Goal: Information Seeking & Learning: Learn about a topic

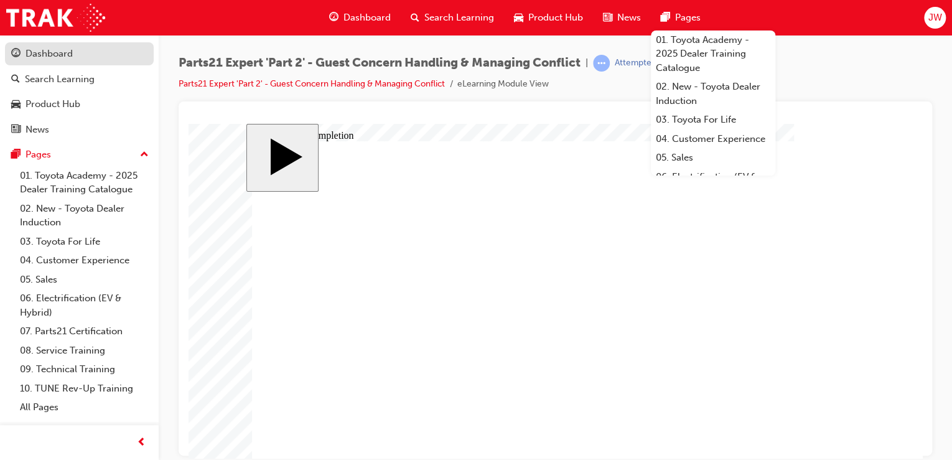
scroll to position [68, 0]
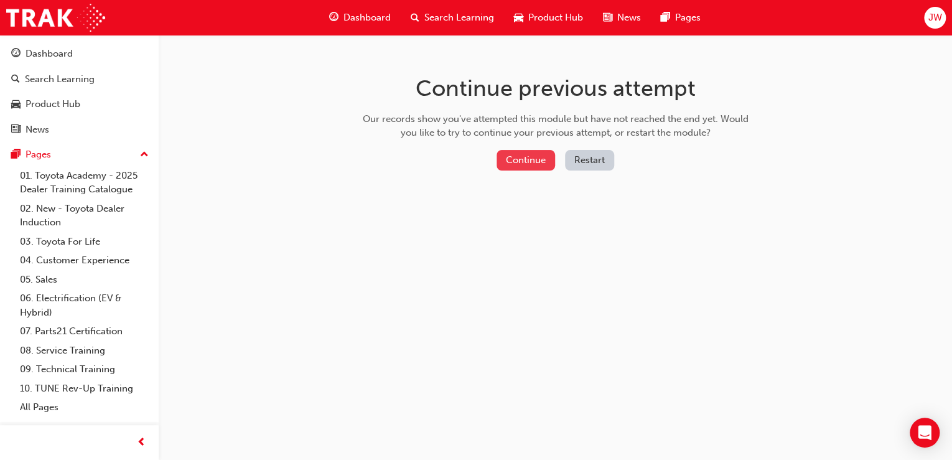
click at [517, 154] on button "Continue" at bounding box center [526, 160] width 59 height 21
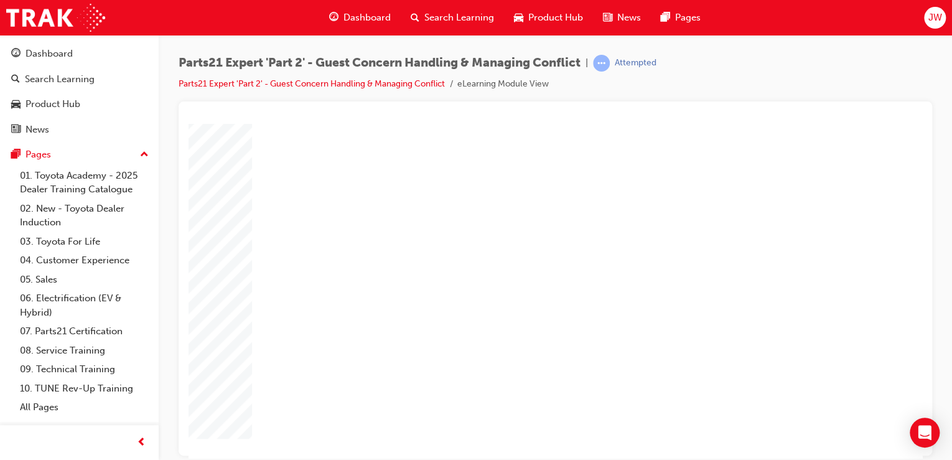
type input "1"
type input "16"
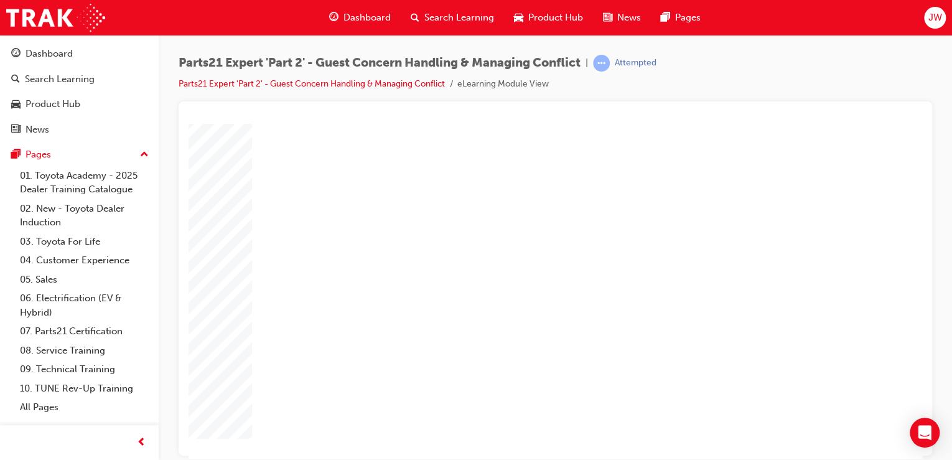
type input "16"
type input "4"
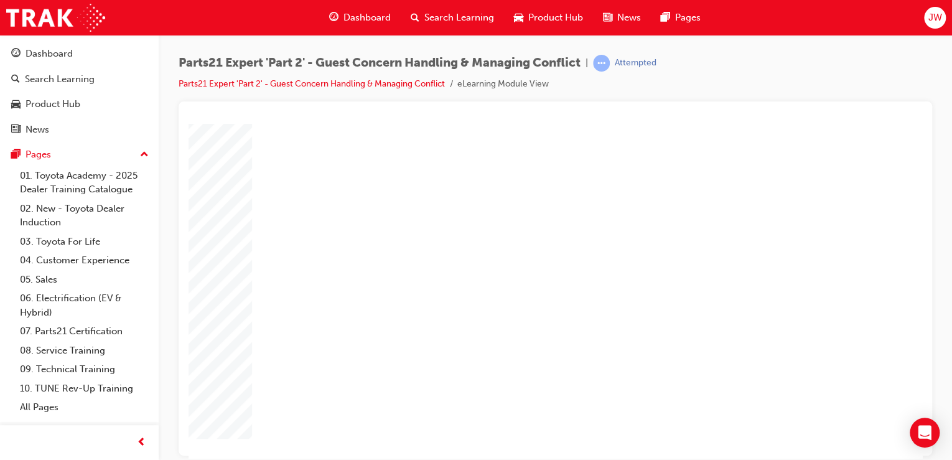
type input "1"
type input "12"
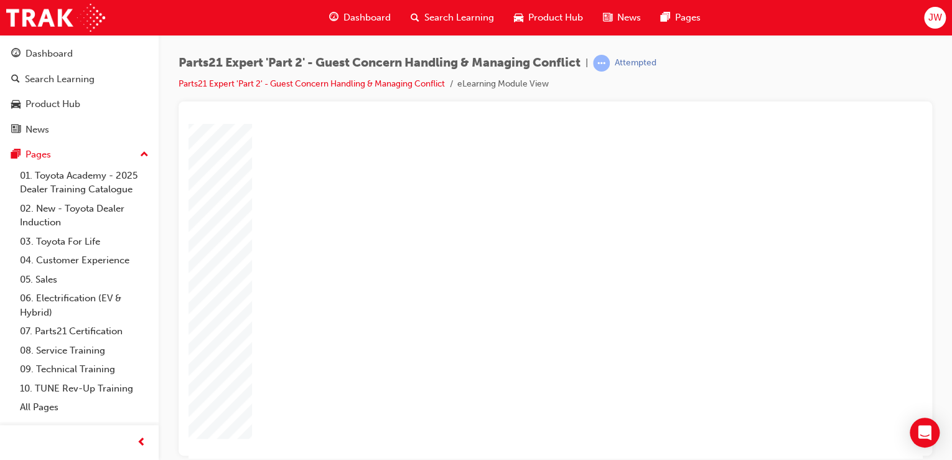
type input "12"
type input "4"
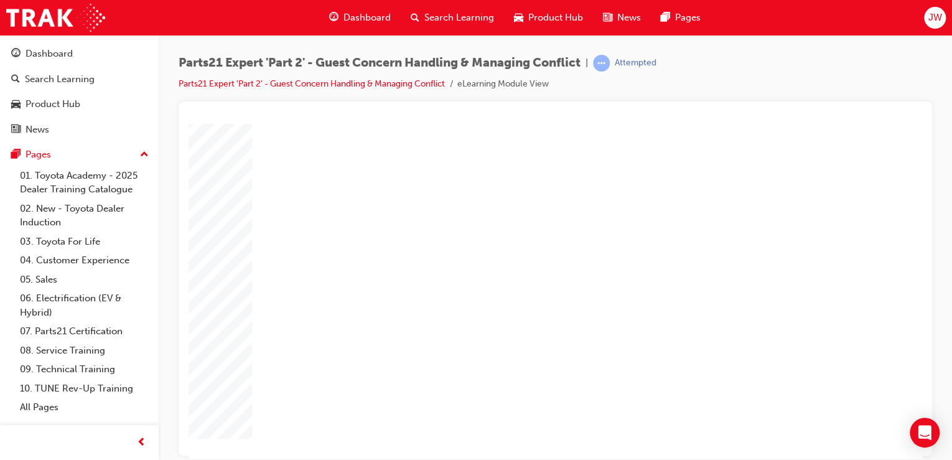
type input "1"
type input "16"
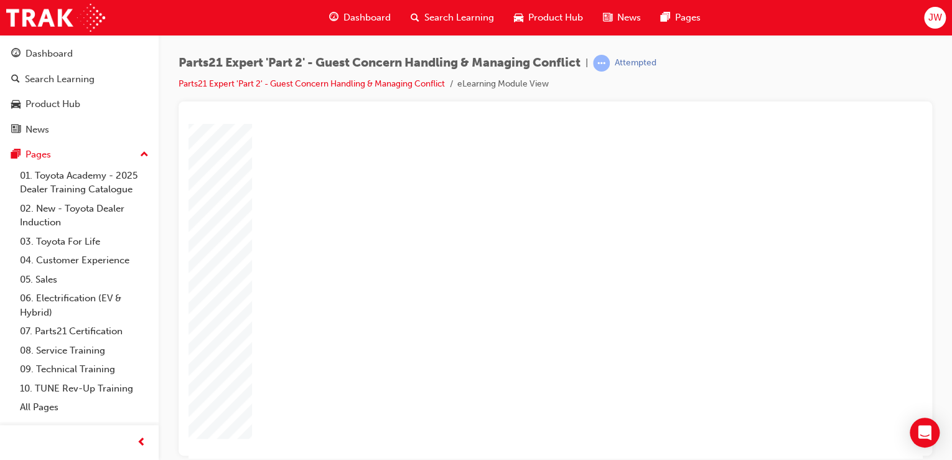
type input "16"
type input "2"
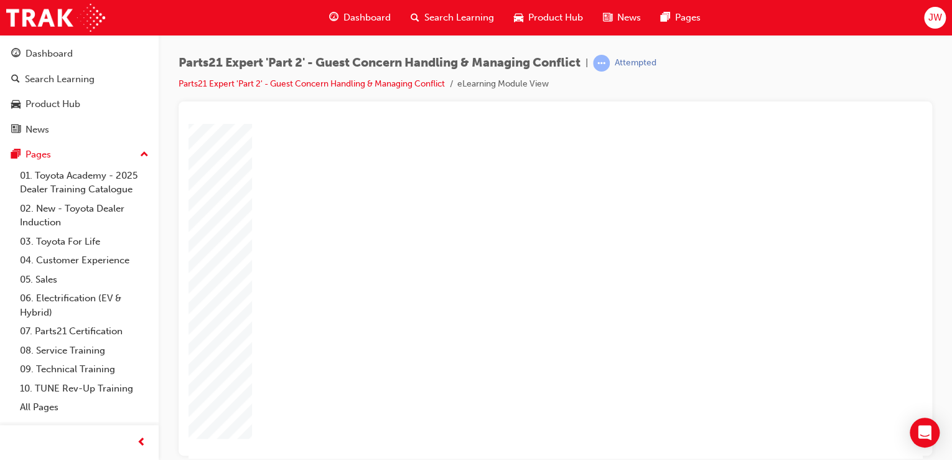
type input "25"
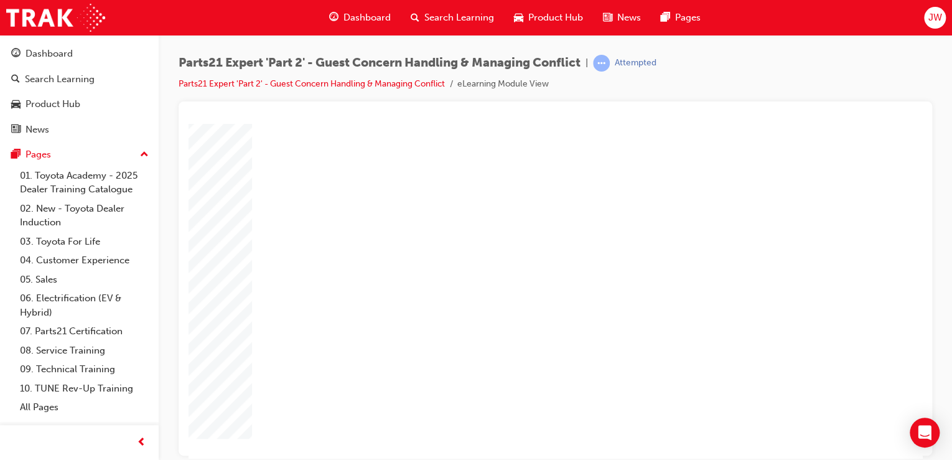
type input "3"
type input "6"
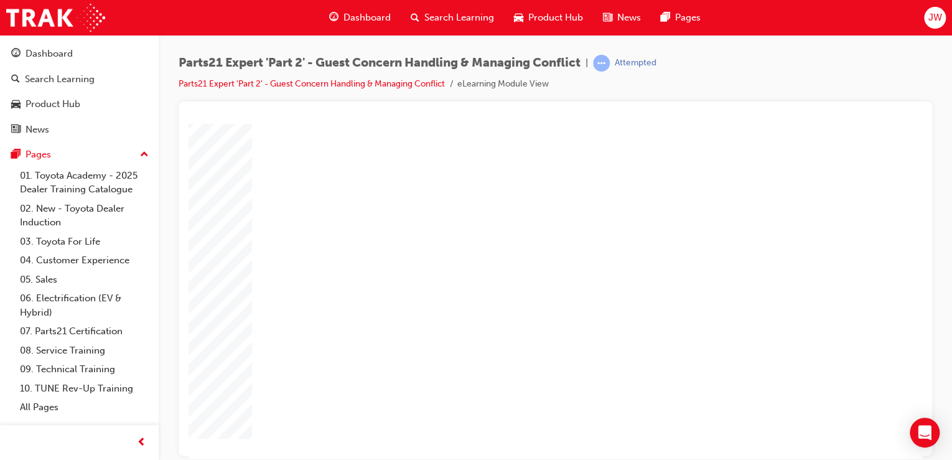
type input "6"
type input "5"
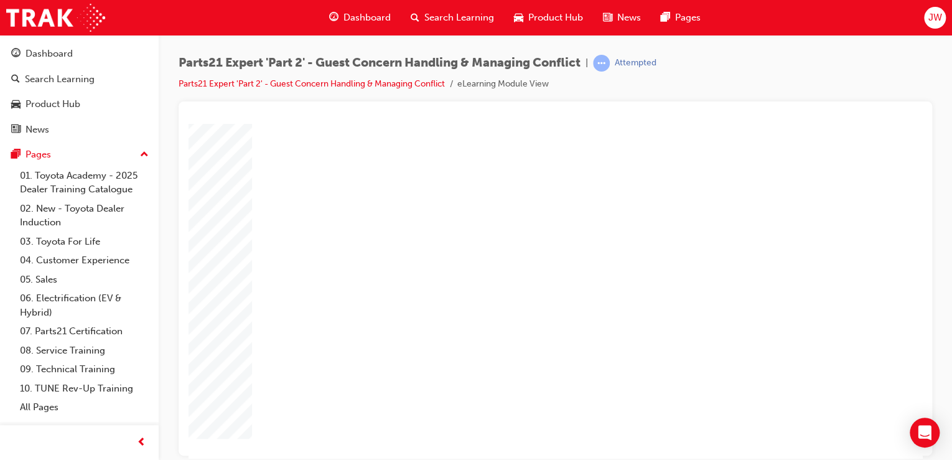
type input "50"
type input "4"
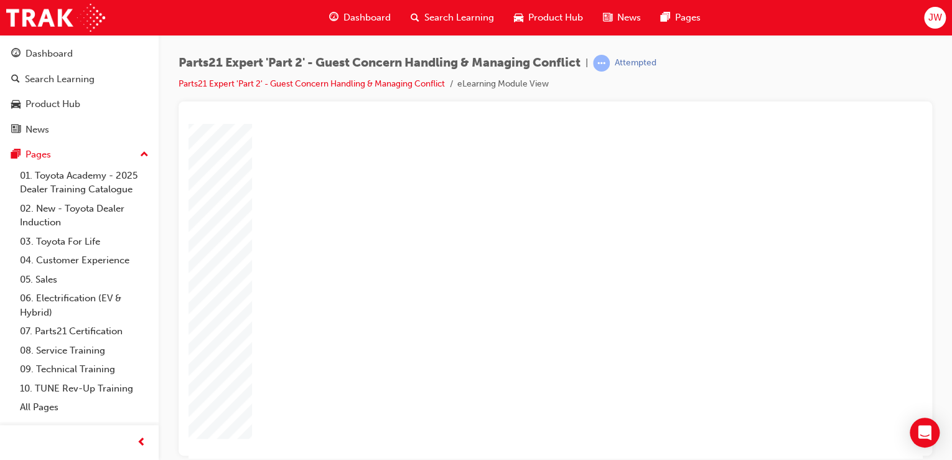
type input "4"
type input "1"
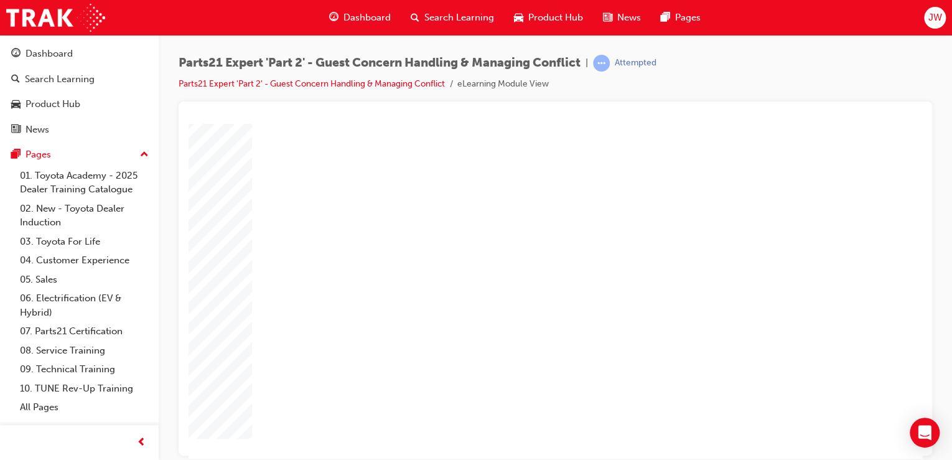
type input "16"
type input "2"
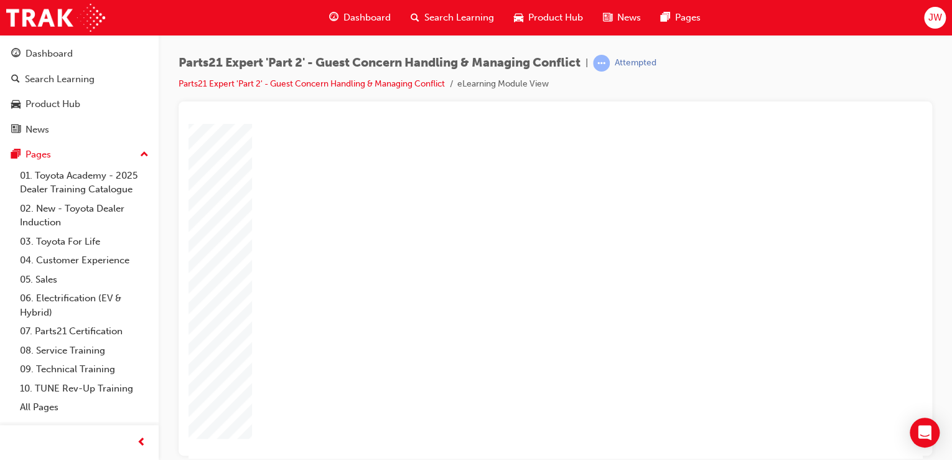
type input "2"
type input "25"
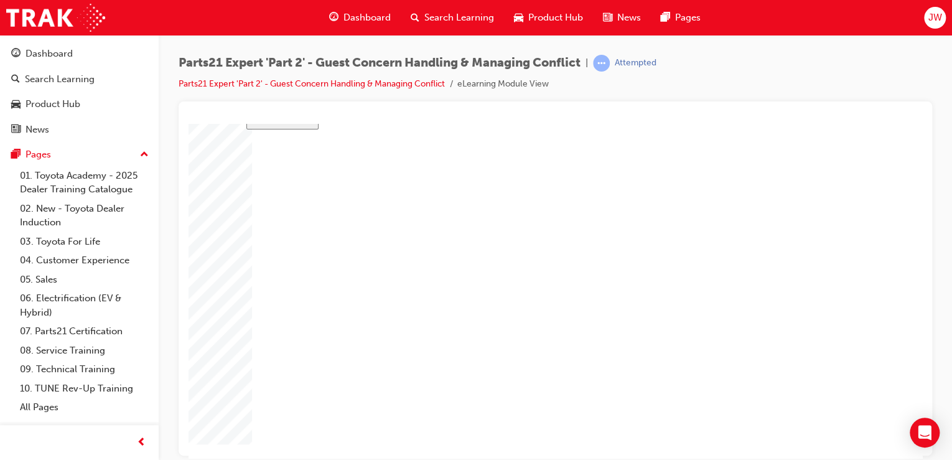
type input "16"
type input "4"
type input "12"
type input "4"
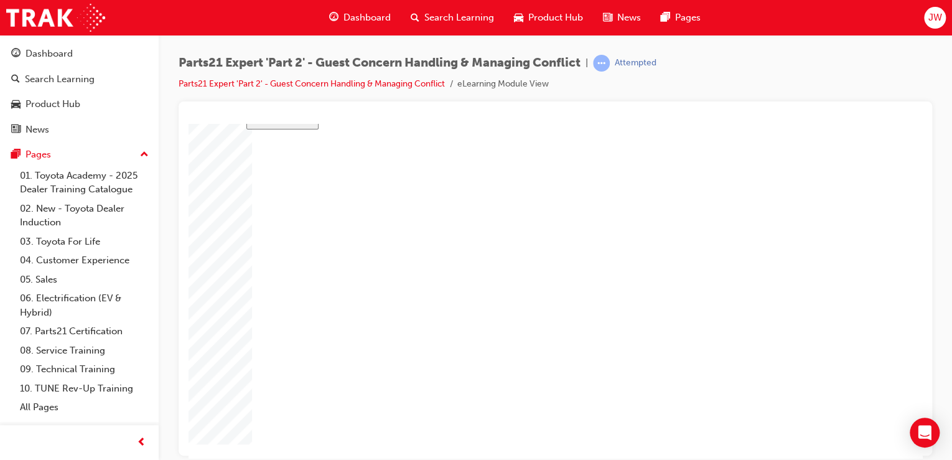
type input "25"
type input "3"
type input "6"
type input "50"
type input "4"
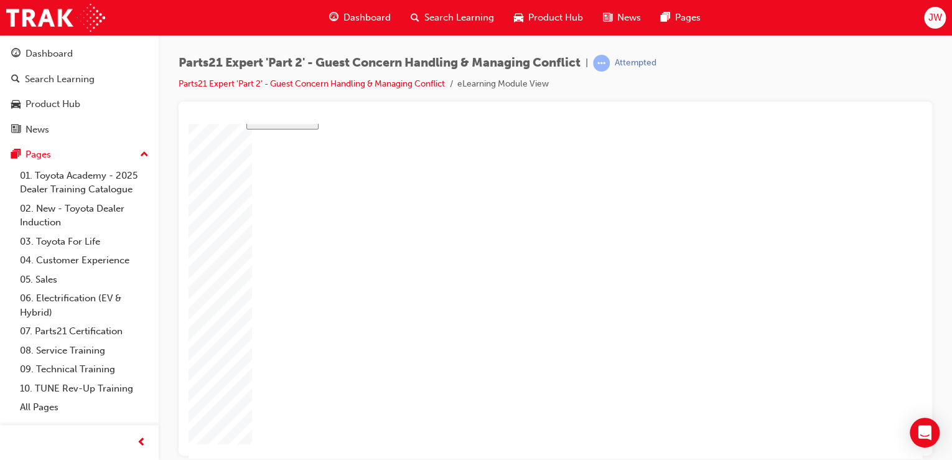
type input "16"
type input "25"
type input "16"
type input "4"
type input "12"
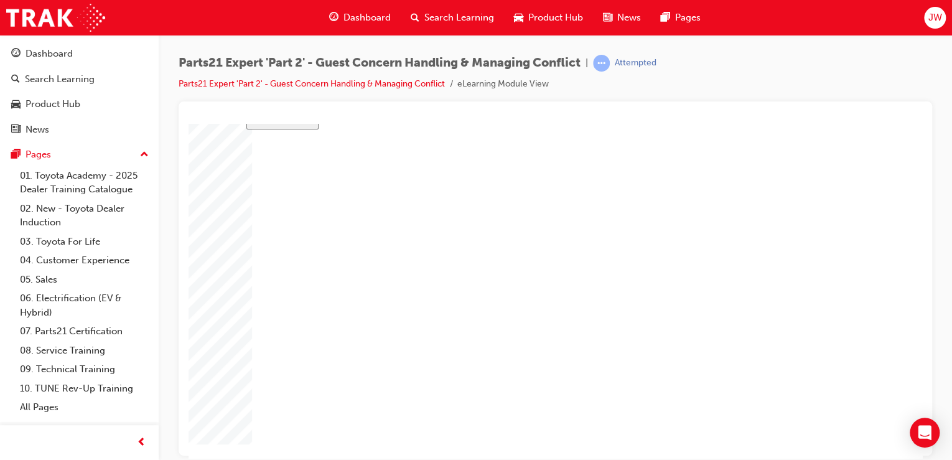
type input "4"
type input "25"
type input "3"
type input "6"
type input "50"
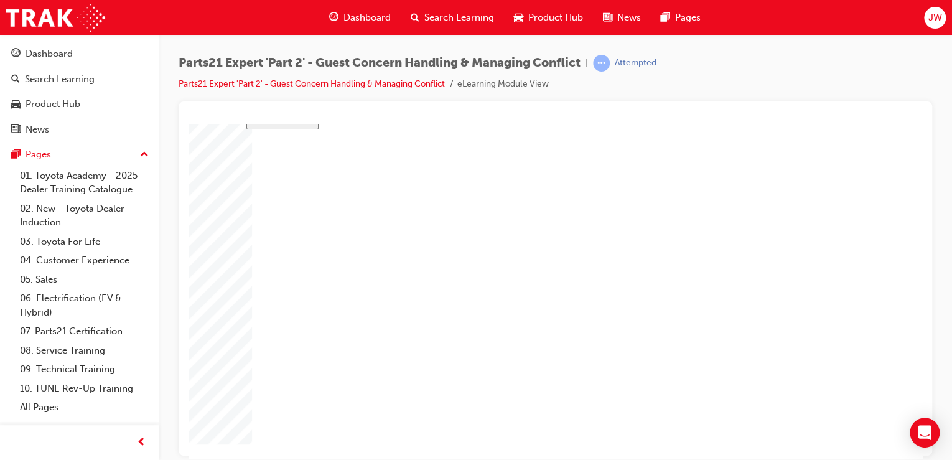
type input "4"
type input "16"
type input "25"
drag, startPoint x: 624, startPoint y: 301, endPoint x: 597, endPoint y: 301, distance: 26.8
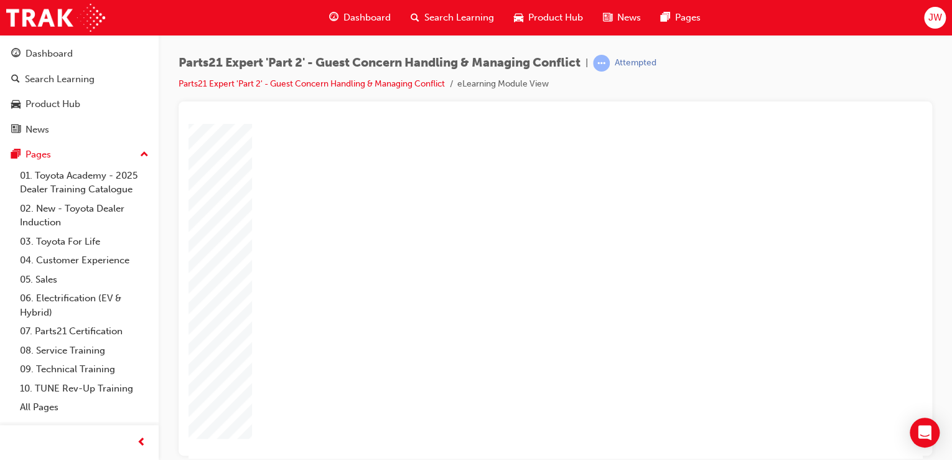
type input "3"
drag, startPoint x: 626, startPoint y: 311, endPoint x: 603, endPoint y: 311, distance: 23.0
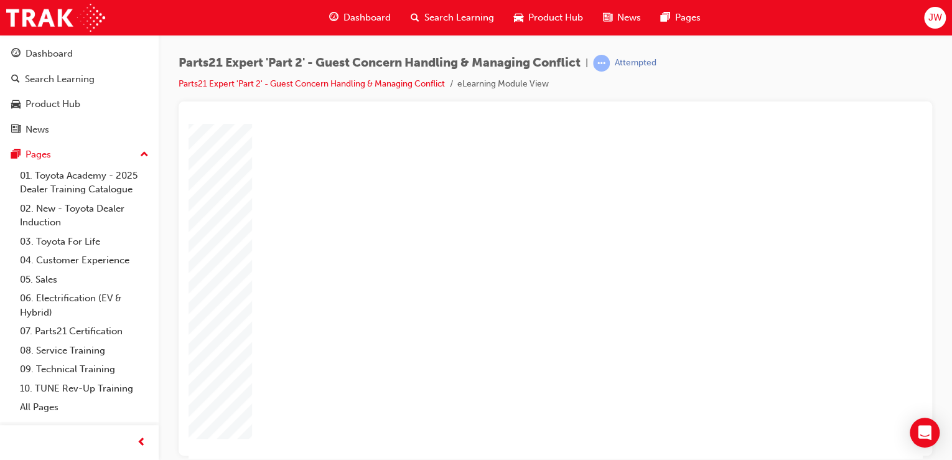
type input "1"
type input "6"
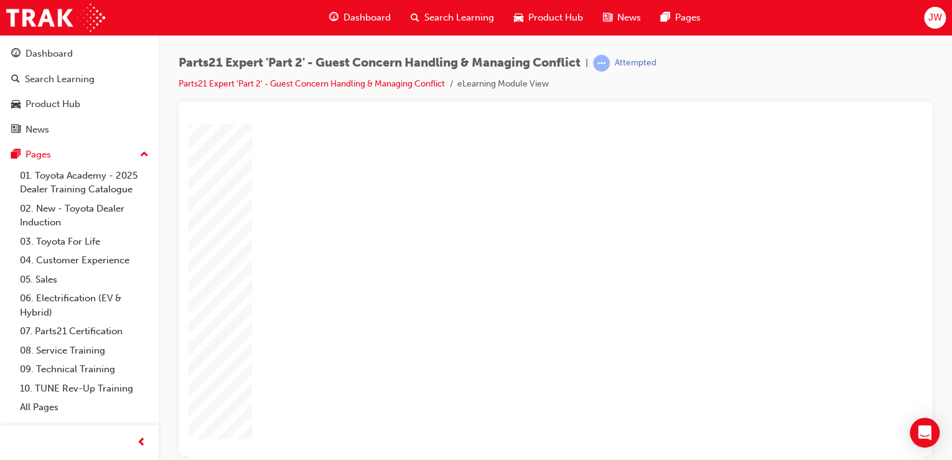
type input "6"
type input "2"
type input "5"
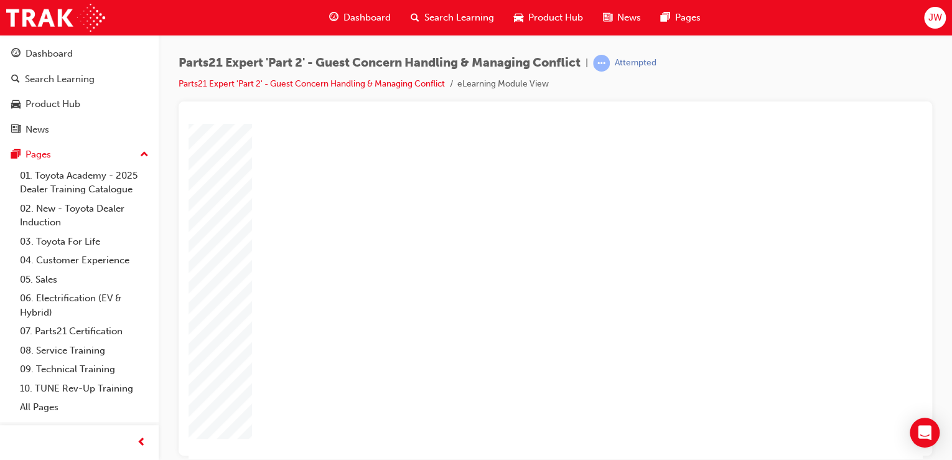
type input "5"
type input "50"
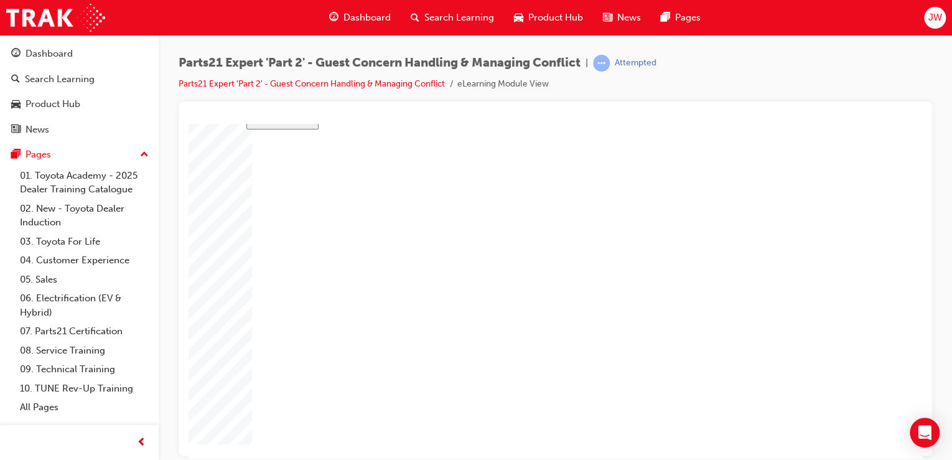
type input "16"
type input "4"
type input "12"
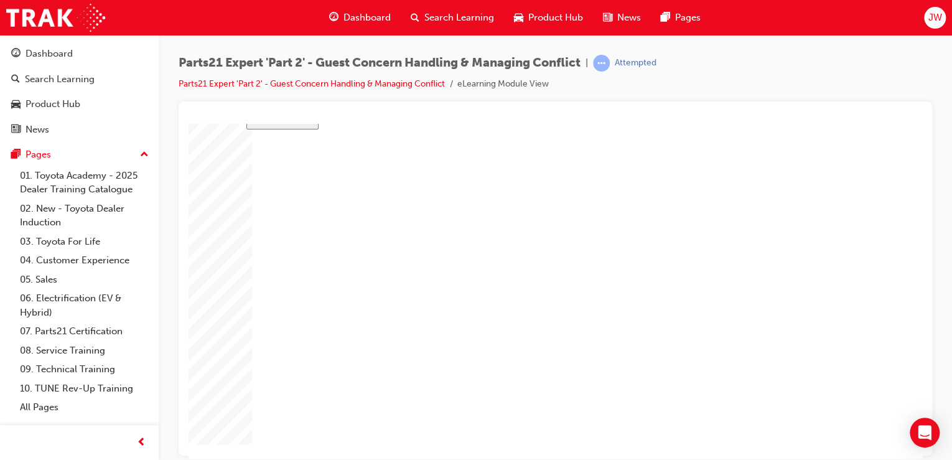
type input "3"
type input "50"
type input "3"
type input "6"
type input "50"
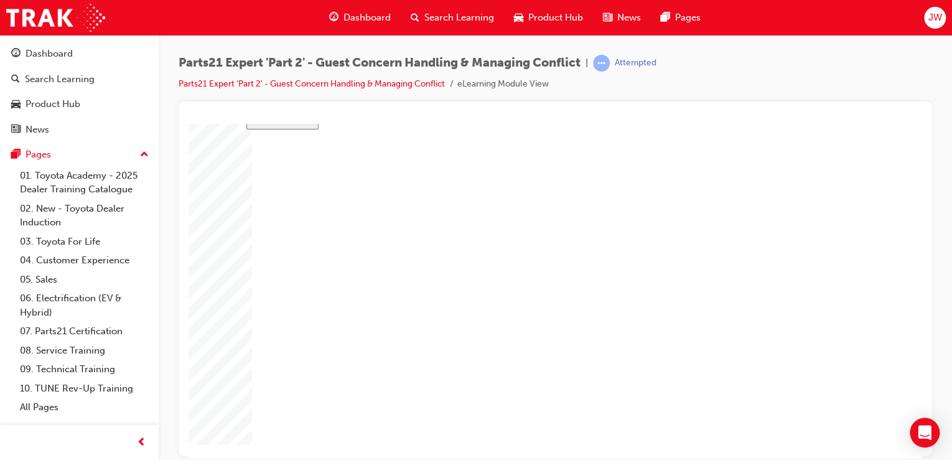
type input "4"
type input "16"
type input "25"
type input "16"
type input "4"
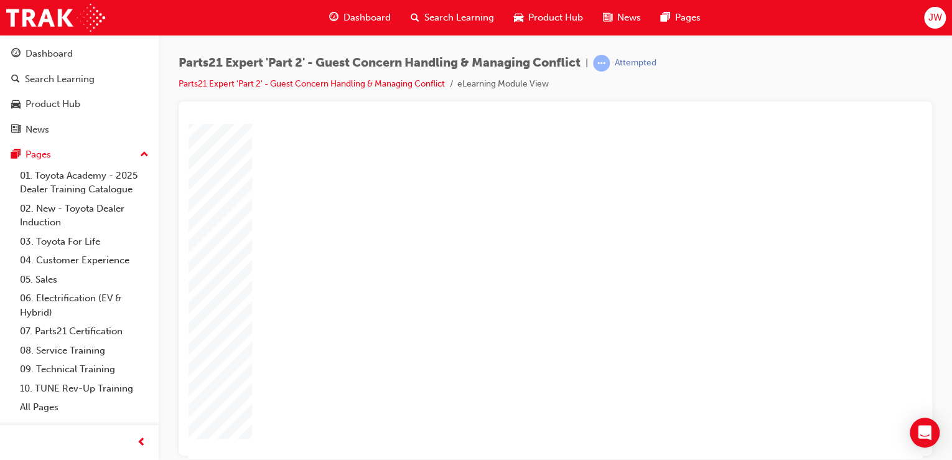
type input "12"
type input "3"
type input "50"
type input "3"
type input "6"
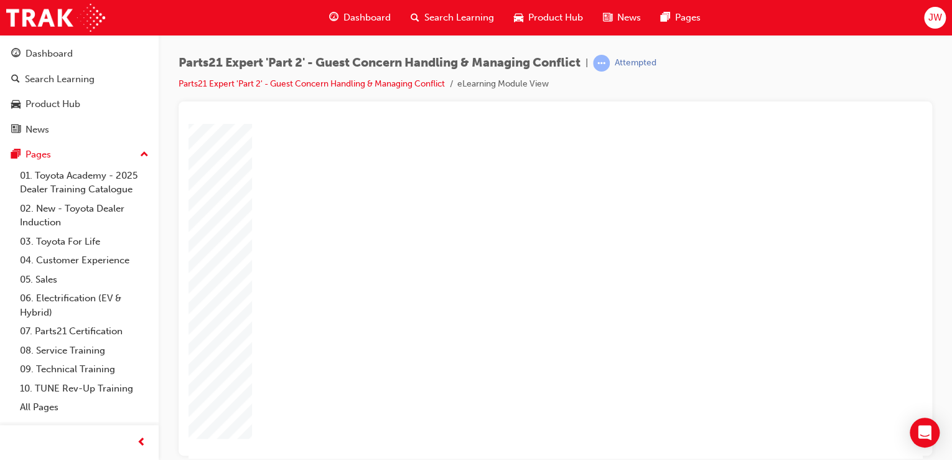
type input "50"
type input "4"
type input "16"
type input "25"
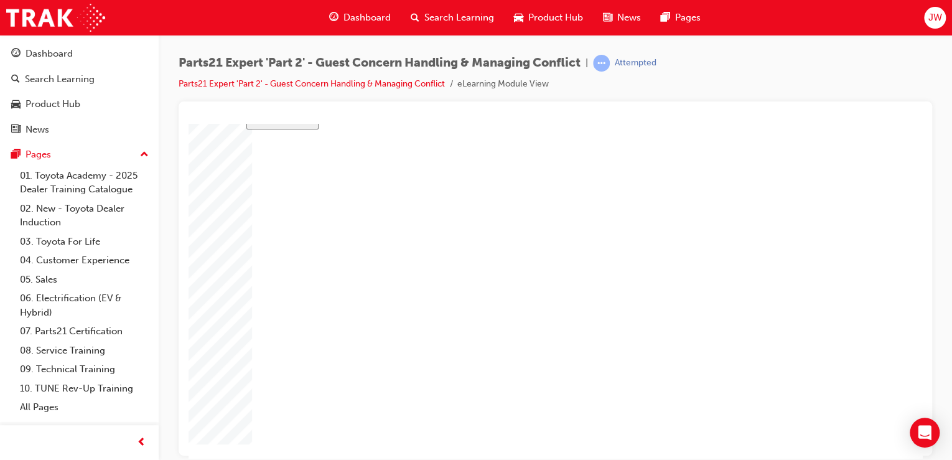
drag, startPoint x: 459, startPoint y: 302, endPoint x: 540, endPoint y: 314, distance: 82.4
type input "4"
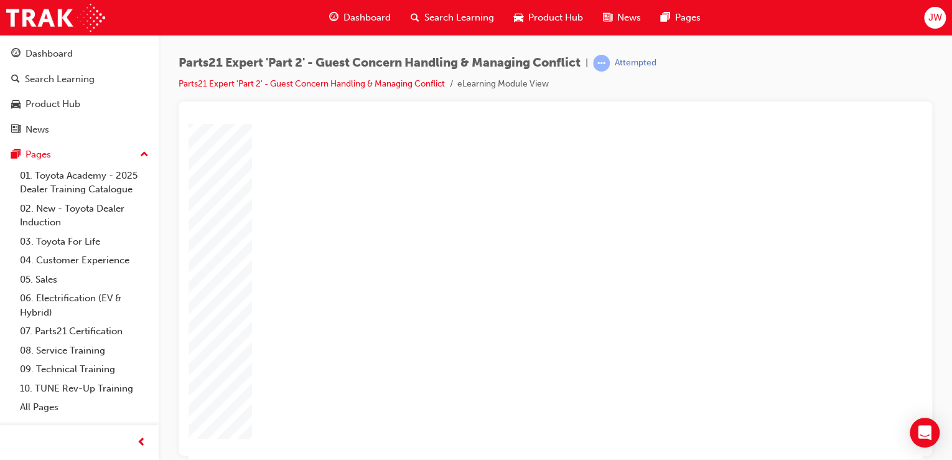
type input "4"
drag, startPoint x: 624, startPoint y: 353, endPoint x: 600, endPoint y: 353, distance: 23.7
type input "5"
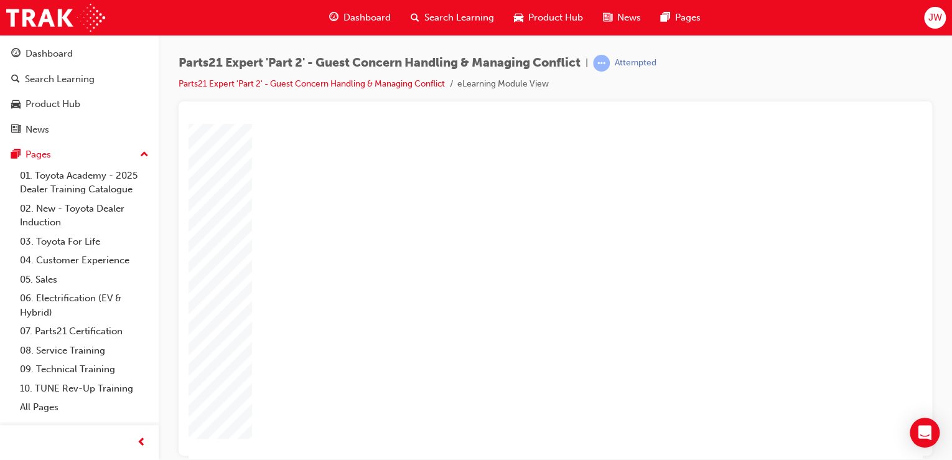
type input "6"
type input "66"
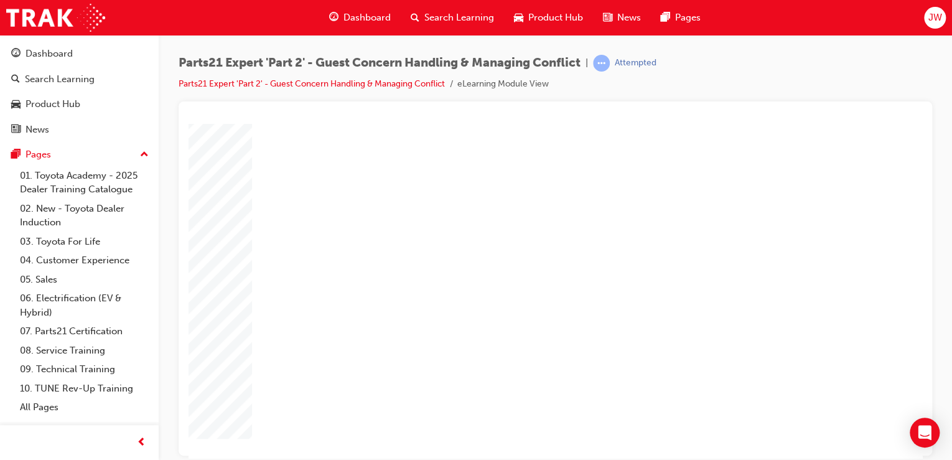
type input "16"
type input "4"
type input "12"
type input "3"
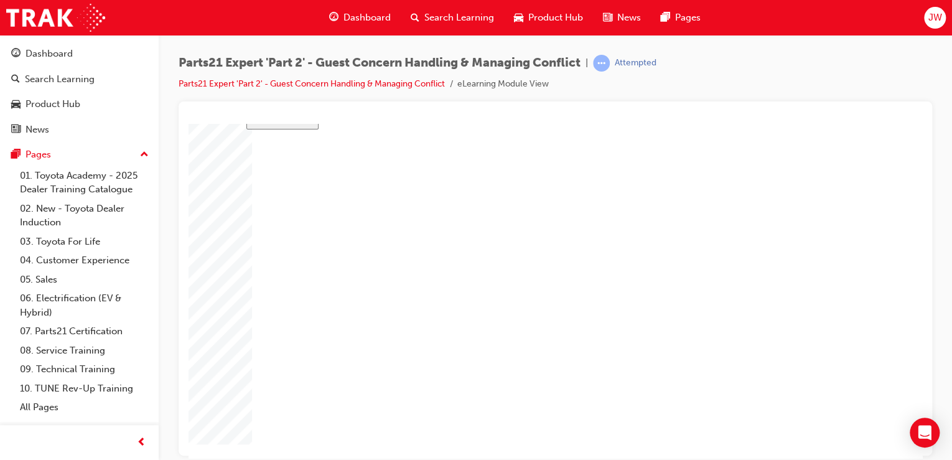
type input "50"
type input "4"
type input "6"
type input "66"
type input "4"
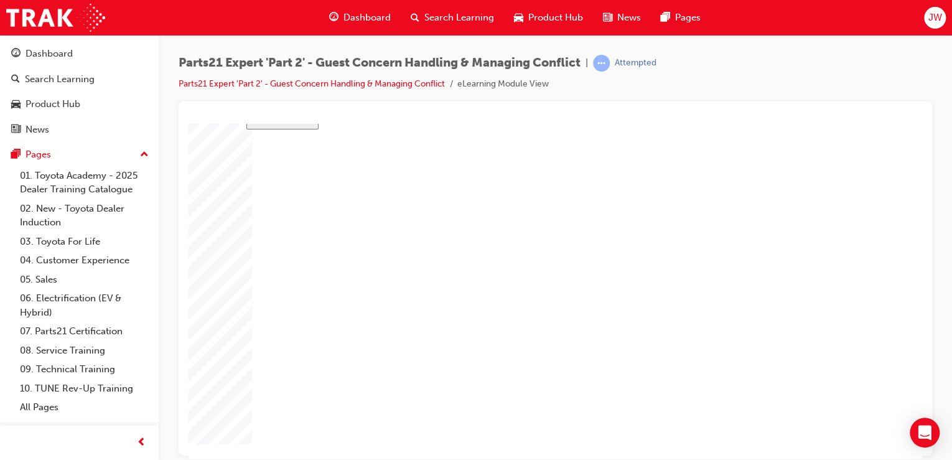
type input "16"
type input "25"
type input "16"
type input "4"
type input "12"
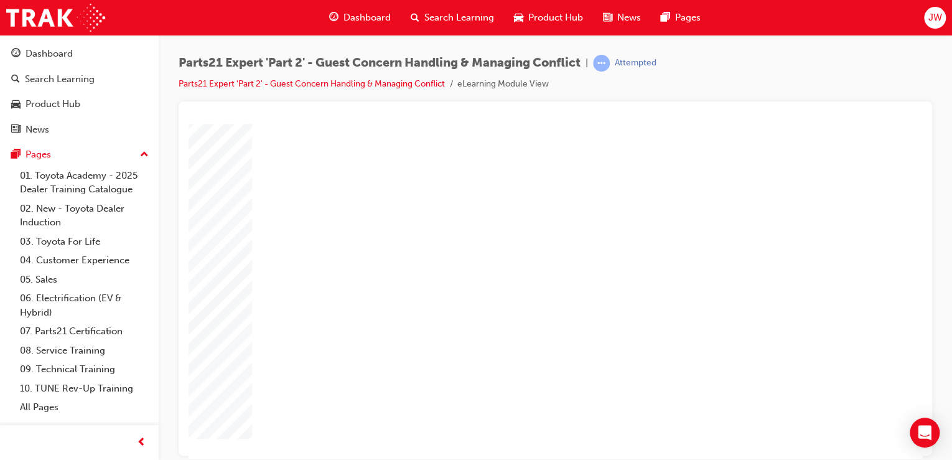
type input "3"
type input "50"
type input "4"
type input "6"
type input "66"
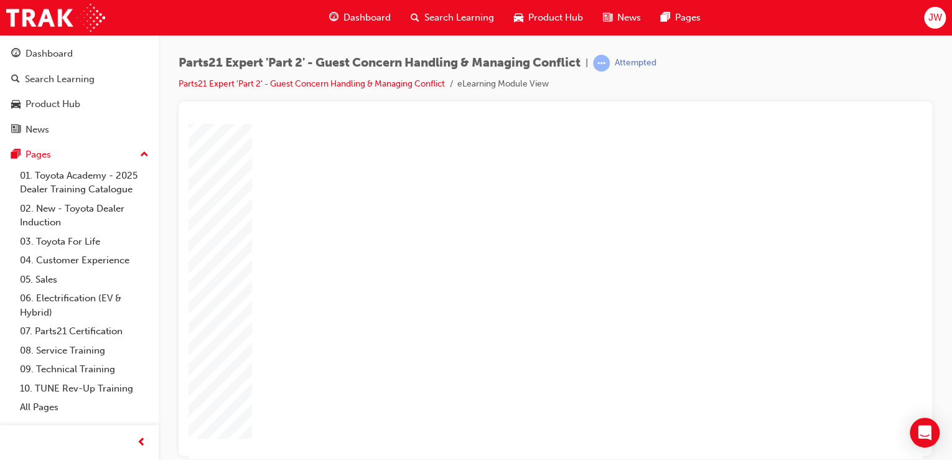
type input "4"
type input "16"
type input "25"
drag, startPoint x: 622, startPoint y: 299, endPoint x: 602, endPoint y: 302, distance: 20.8
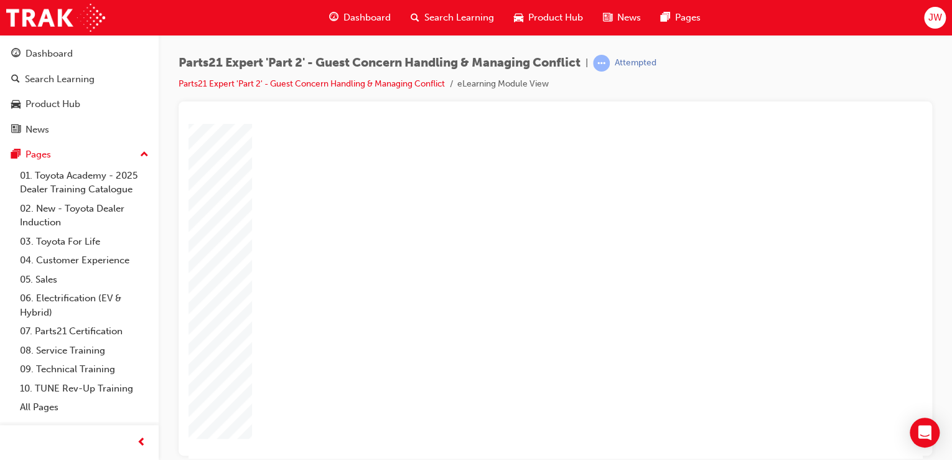
type input "4"
drag, startPoint x: 623, startPoint y: 323, endPoint x: 588, endPoint y: 326, distance: 35.6
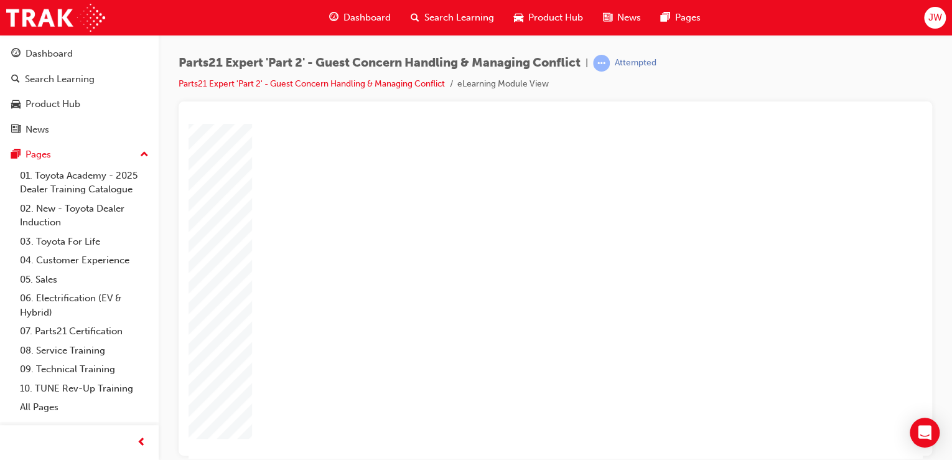
type input "2"
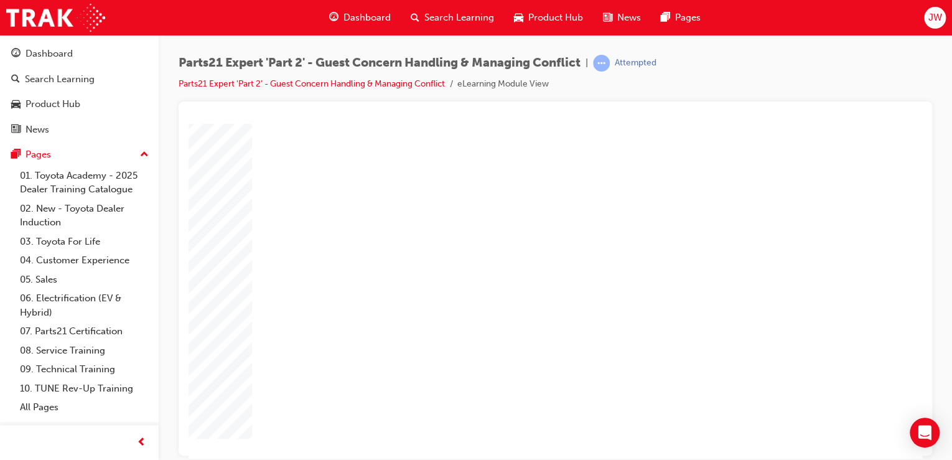
type input "5"
type input "3"
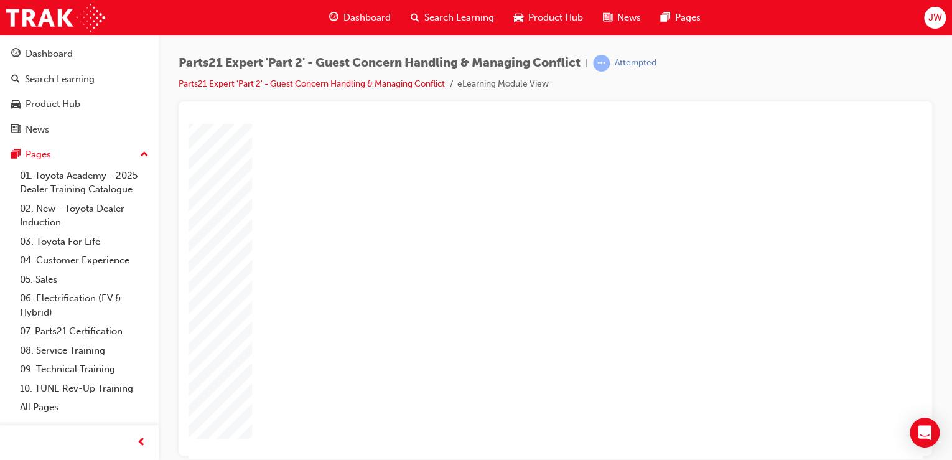
type input "3"
type input "33"
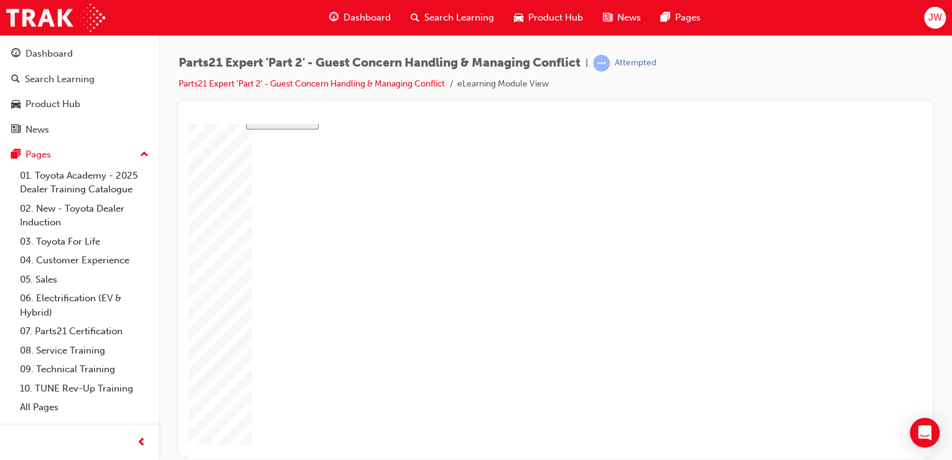
type input "16"
type input "4"
type input "12"
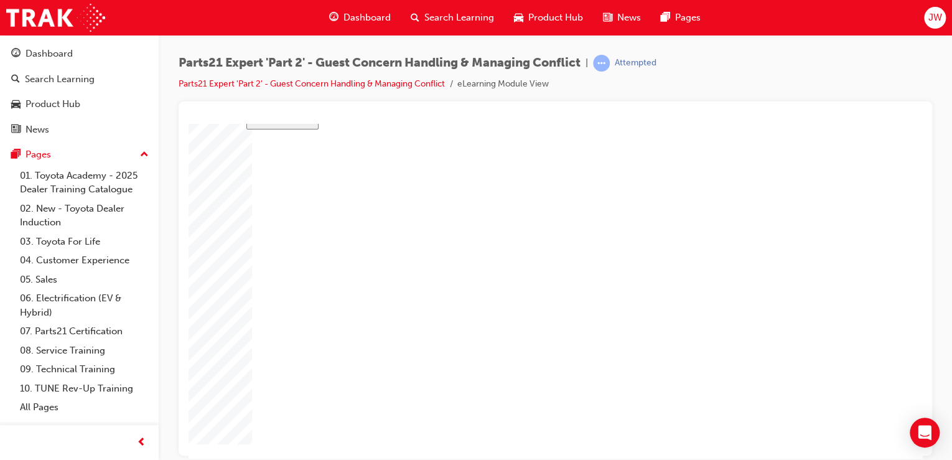
type input "2"
type input "33"
type input "4"
type input "6"
type input "66"
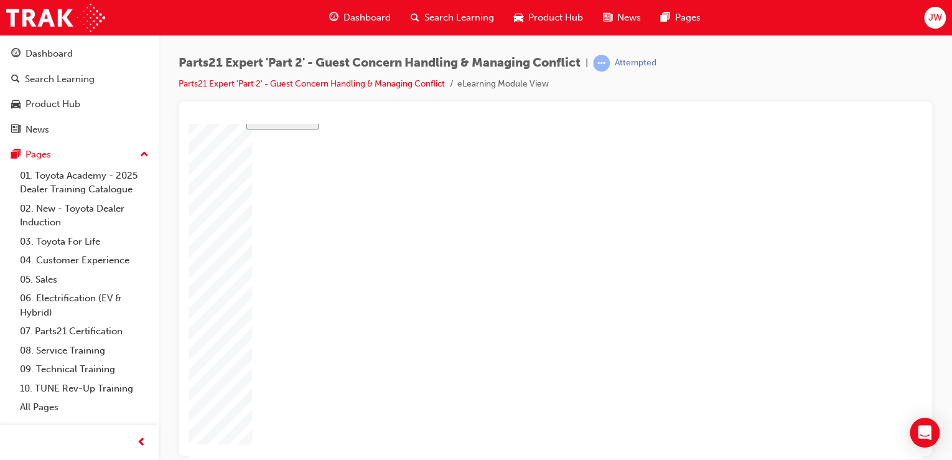
type input "4"
type input "16"
type input "25"
type input "16"
type input "4"
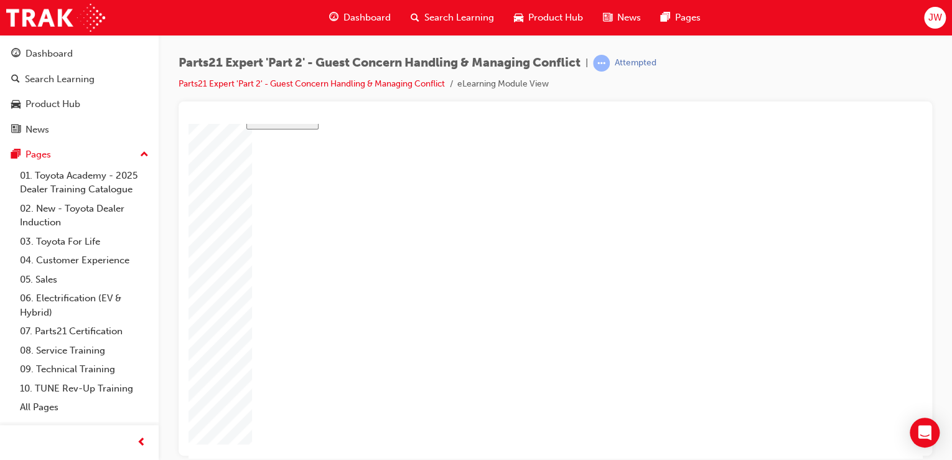
type input "12"
type input "2"
type input "33"
type input "4"
type input "6"
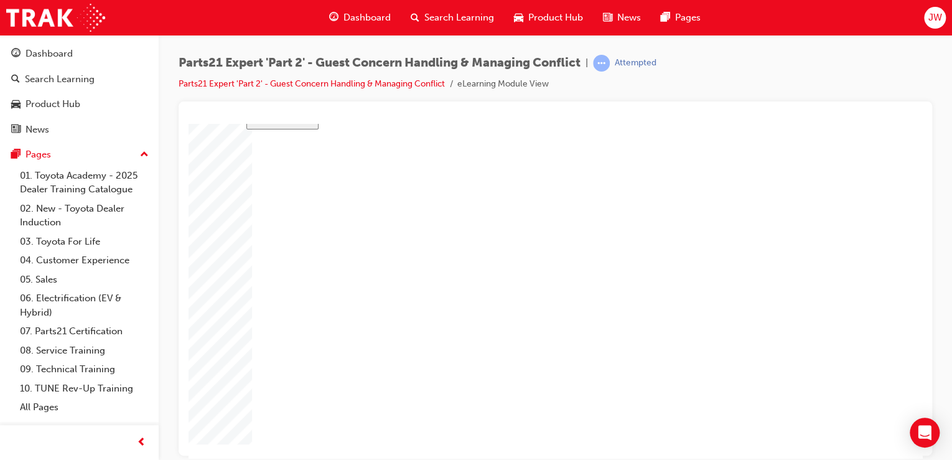
type input "66"
type input "4"
type input "16"
type input "25"
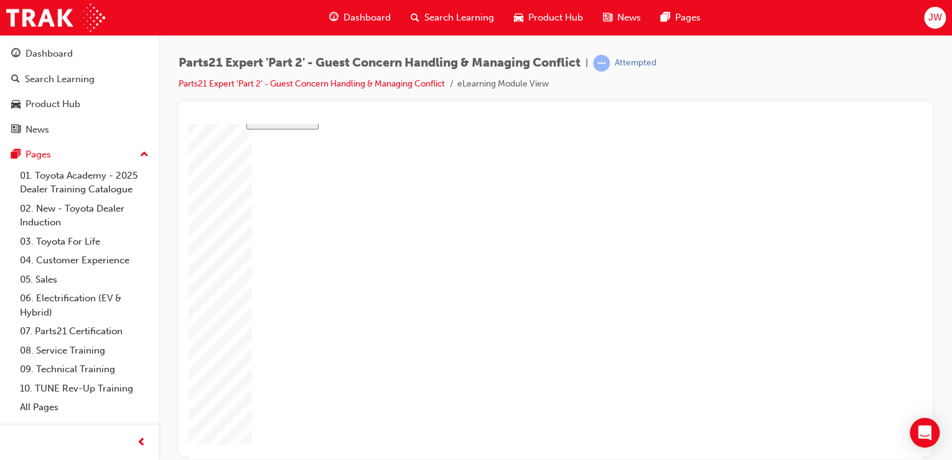
type input "1"
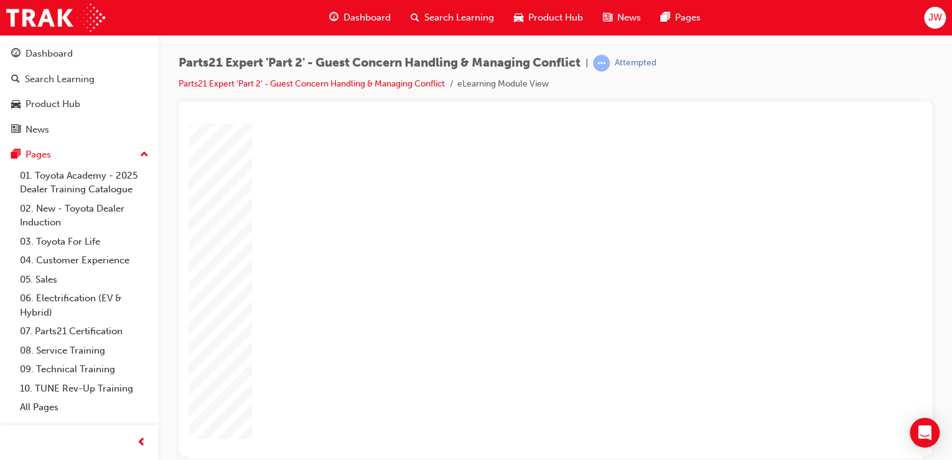
type input "16"
type input "4"
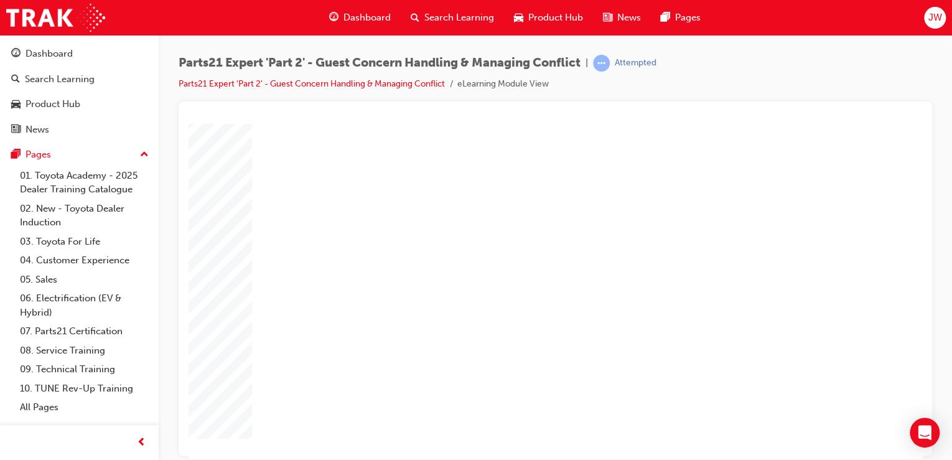
type input "4"
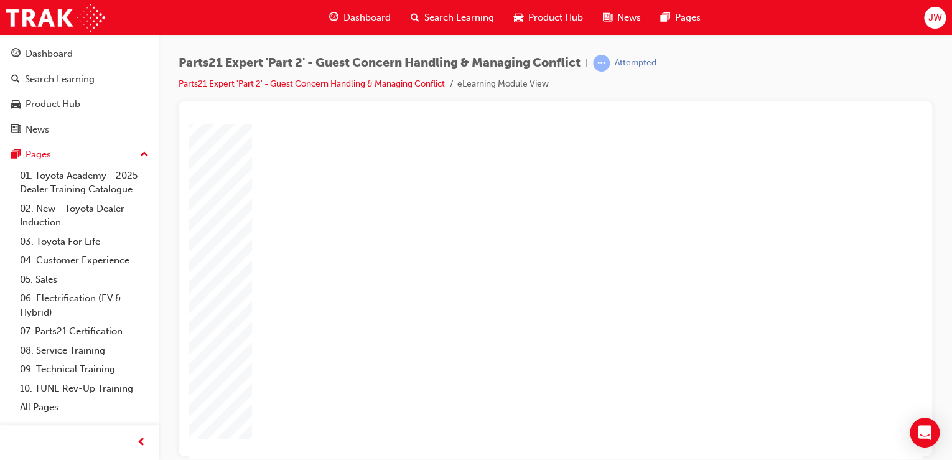
drag, startPoint x: 595, startPoint y: 372, endPoint x: 572, endPoint y: 372, distance: 23.0
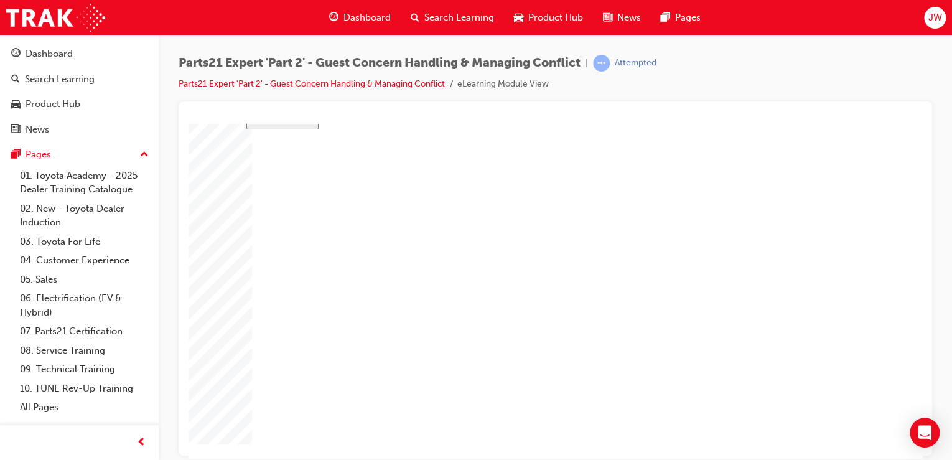
drag, startPoint x: 625, startPoint y: 332, endPoint x: 613, endPoint y: 332, distance: 11.8
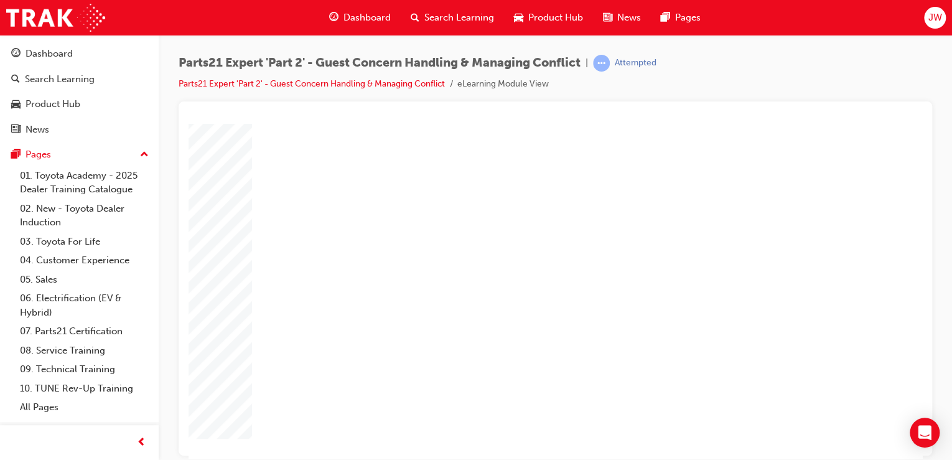
drag, startPoint x: 623, startPoint y: 321, endPoint x: 568, endPoint y: 321, distance: 55.4
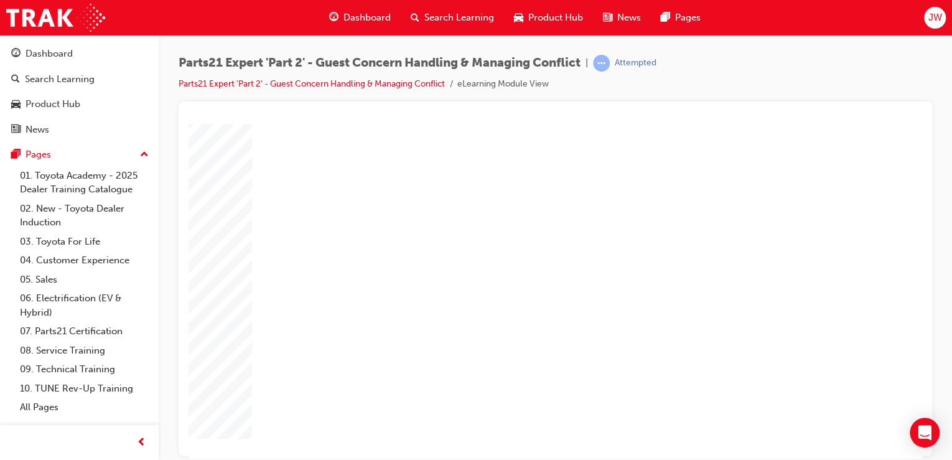
click at [68, 330] on link "07. Parts21 Certification" at bounding box center [84, 331] width 139 height 19
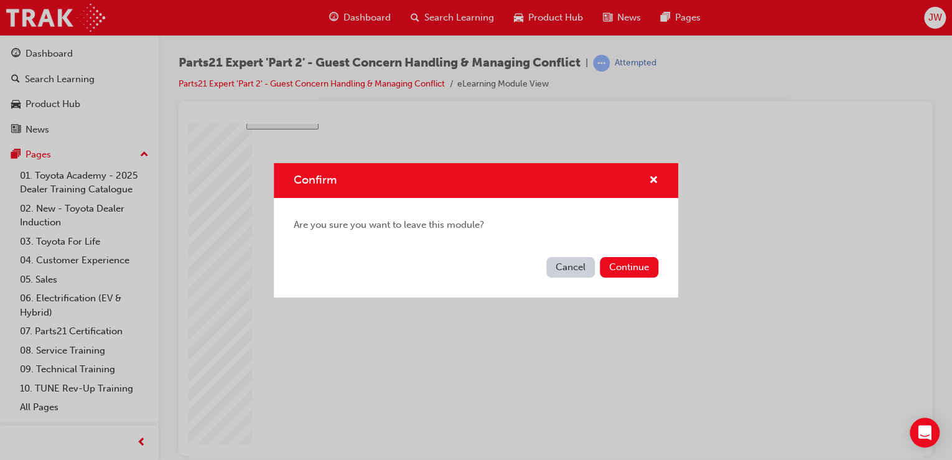
click at [559, 270] on button "Cancel" at bounding box center [570, 267] width 49 height 21
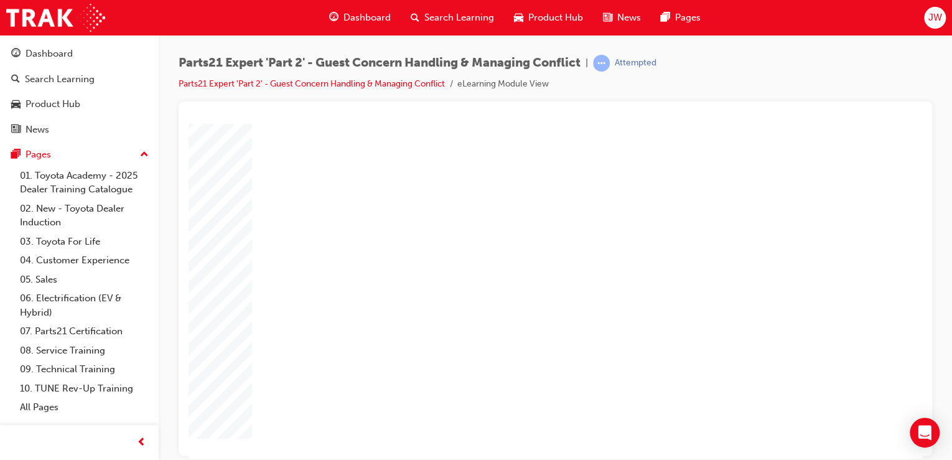
drag, startPoint x: 595, startPoint y: 372, endPoint x: 561, endPoint y: 378, distance: 34.7
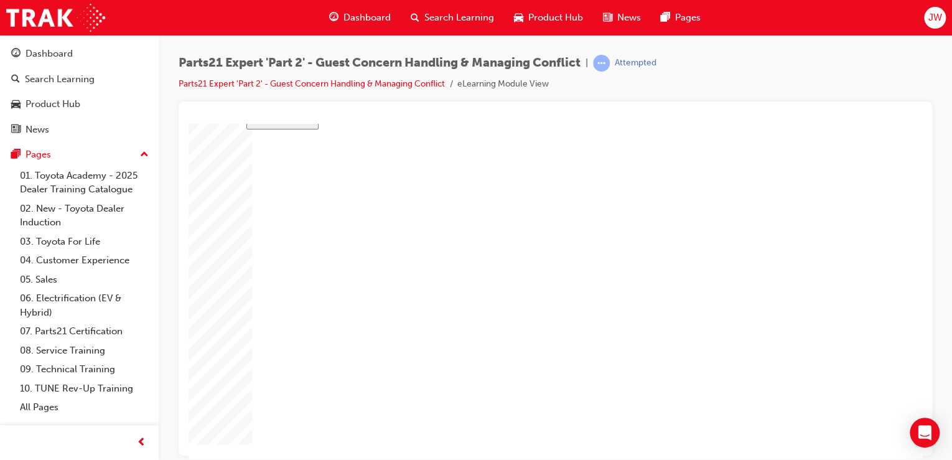
drag, startPoint x: 479, startPoint y: 416, endPoint x: 485, endPoint y: 414, distance: 6.5
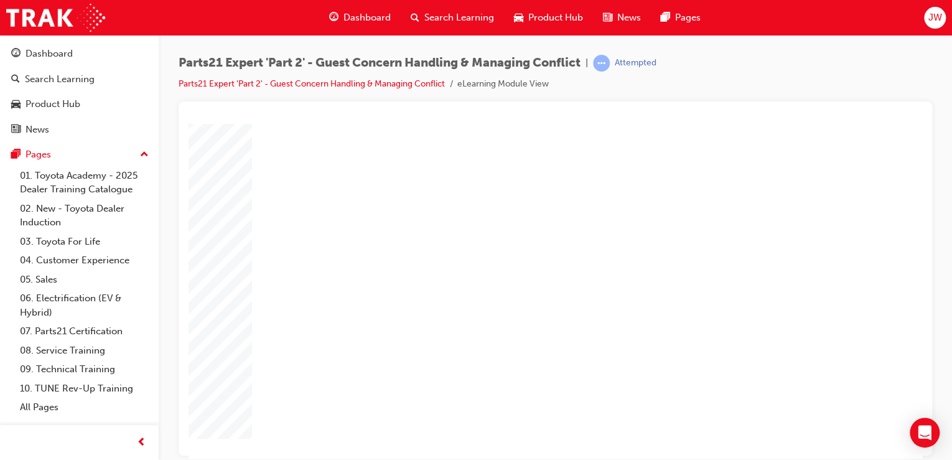
drag, startPoint x: 623, startPoint y: 314, endPoint x: 605, endPoint y: 314, distance: 18.0
drag, startPoint x: 622, startPoint y: 321, endPoint x: 598, endPoint y: 320, distance: 24.3
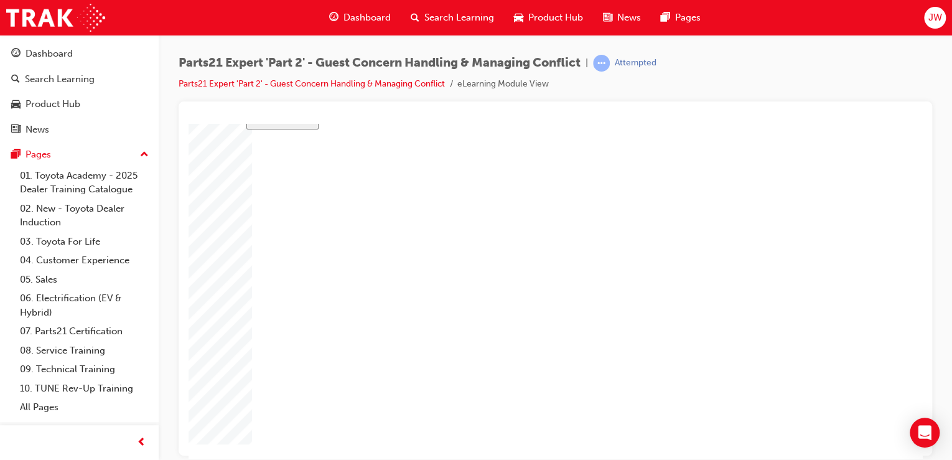
drag, startPoint x: 528, startPoint y: 409, endPoint x: 551, endPoint y: 410, distance: 22.4
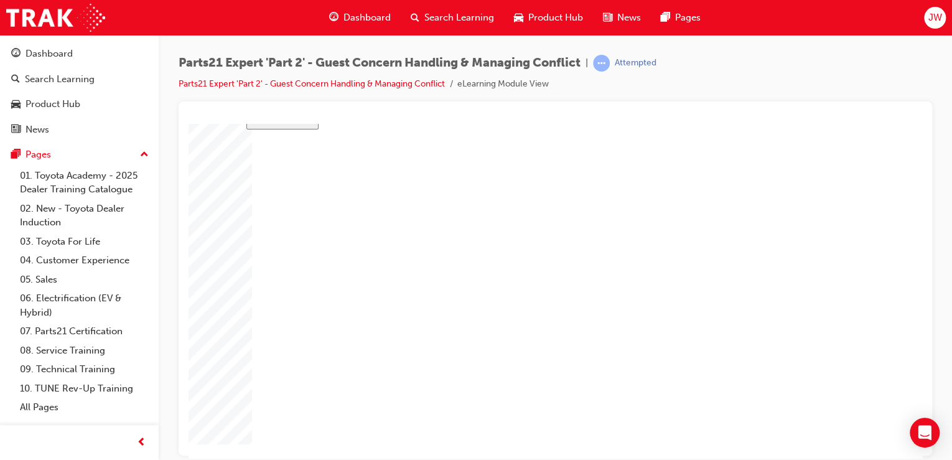
drag, startPoint x: 625, startPoint y: 351, endPoint x: 583, endPoint y: 351, distance: 42.3
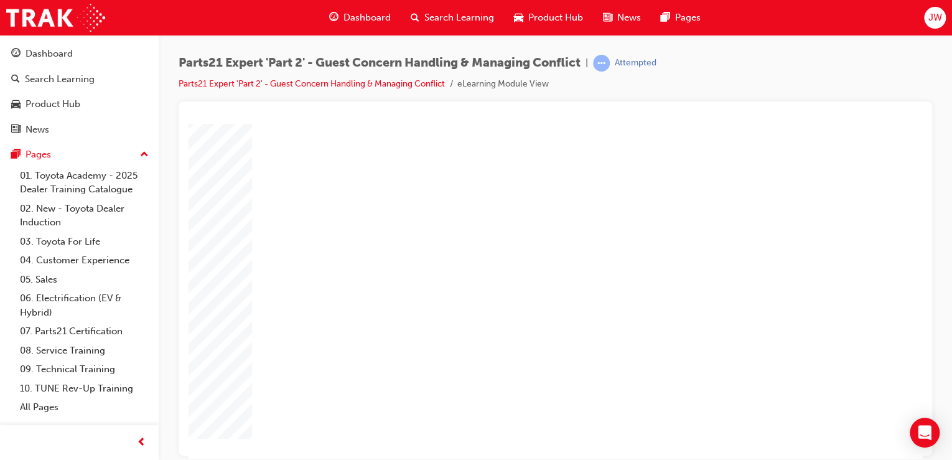
drag, startPoint x: 766, startPoint y: 428, endPoint x: 816, endPoint y: 420, distance: 50.3
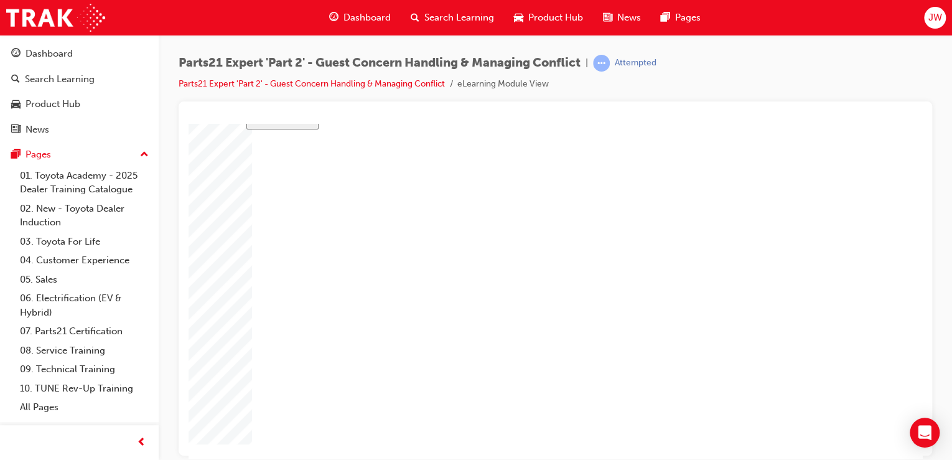
drag, startPoint x: 625, startPoint y: 302, endPoint x: 586, endPoint y: 296, distance: 39.7
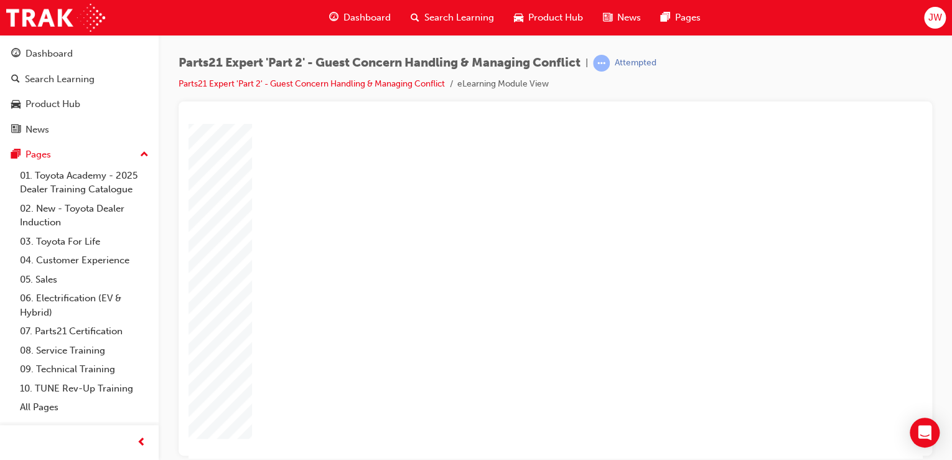
drag, startPoint x: 624, startPoint y: 312, endPoint x: 603, endPoint y: 312, distance: 20.5
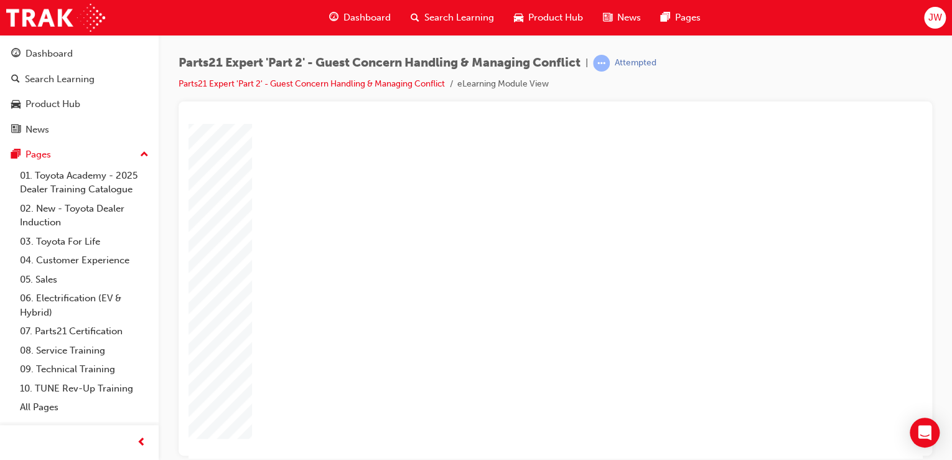
drag, startPoint x: 625, startPoint y: 351, endPoint x: 595, endPoint y: 351, distance: 30.5
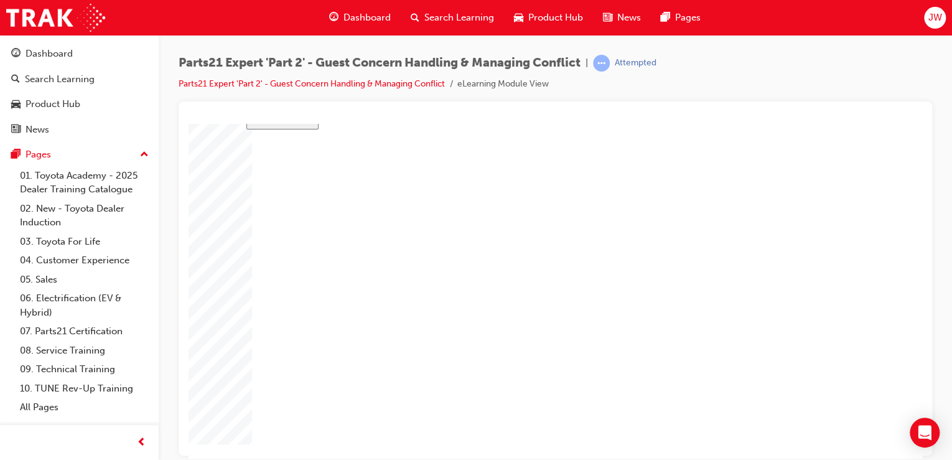
drag, startPoint x: 507, startPoint y: 407, endPoint x: 522, endPoint y: 409, distance: 15.7
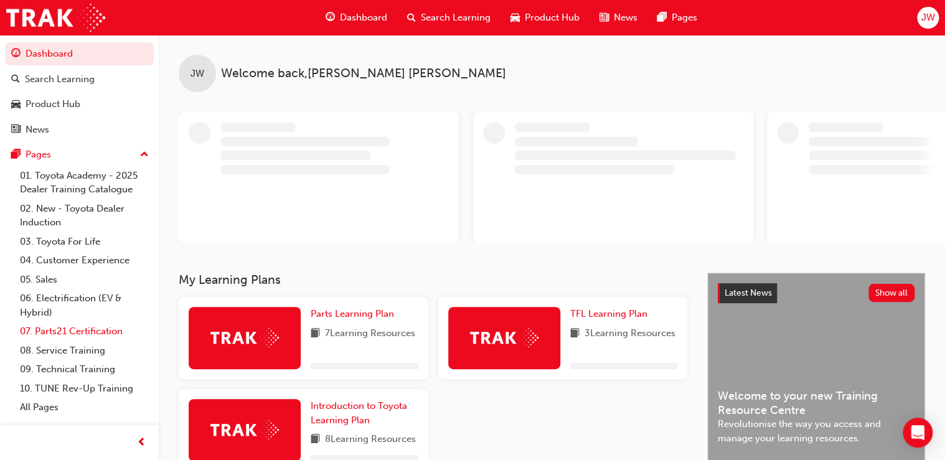
click at [60, 326] on link "07. Parts21 Certification" at bounding box center [84, 331] width 139 height 19
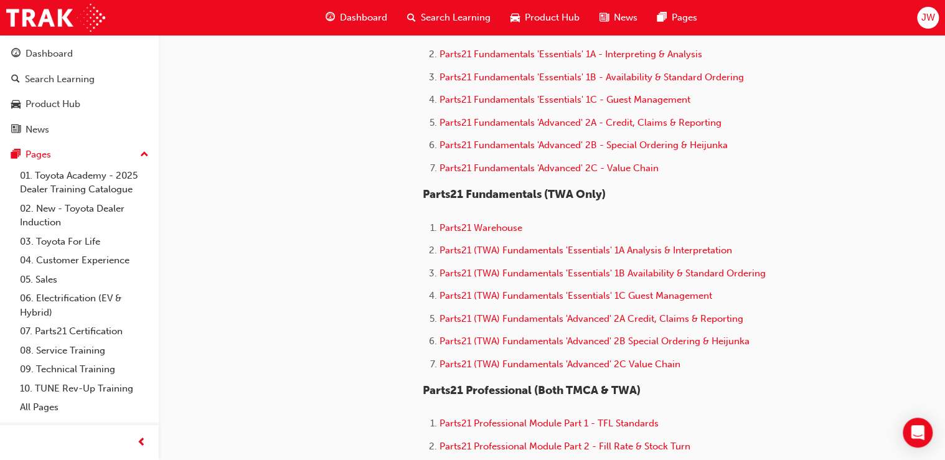
scroll to position [647, 0]
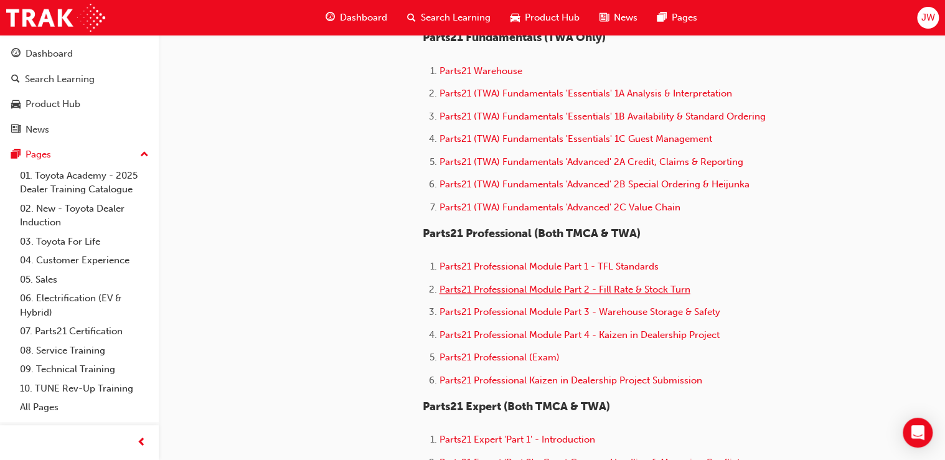
click at [482, 286] on span "Parts21 Professional Module Part 2 - Fill Rate & Stock Turn" at bounding box center [564, 289] width 251 height 11
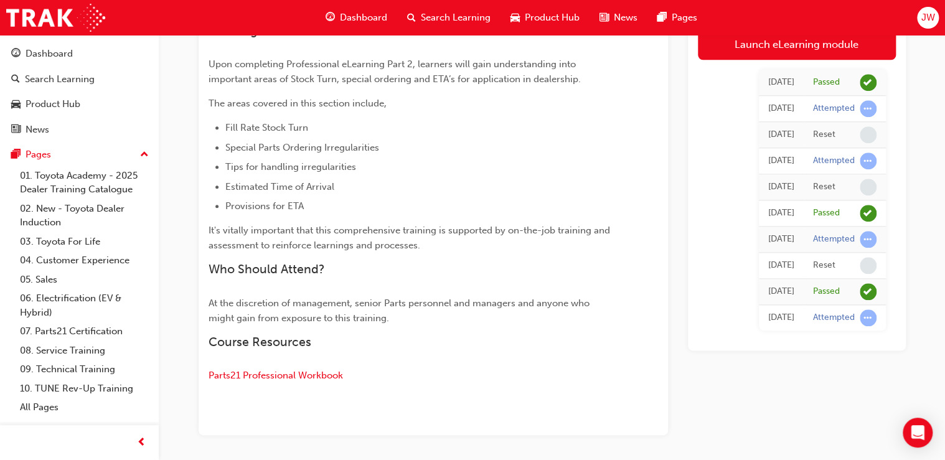
scroll to position [593, 0]
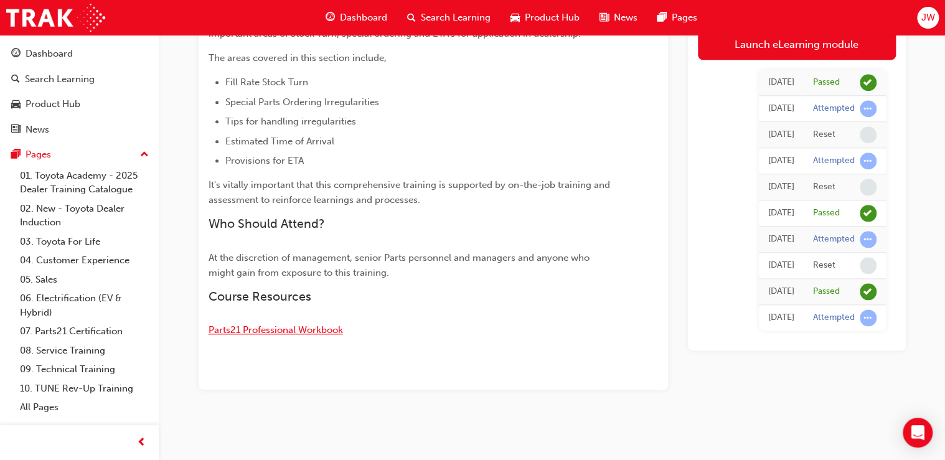
click at [291, 331] on span "Parts21 Professional Workbook" at bounding box center [275, 329] width 134 height 11
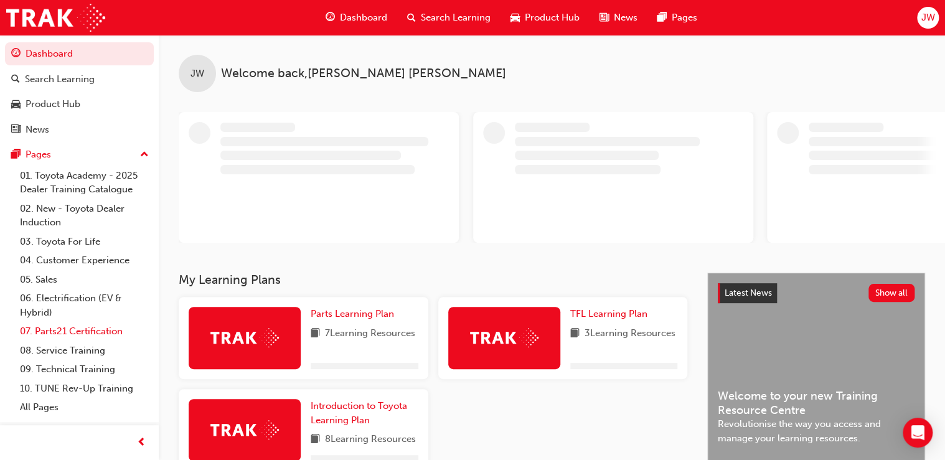
click at [80, 330] on link "07. Parts21 Certification" at bounding box center [84, 331] width 139 height 19
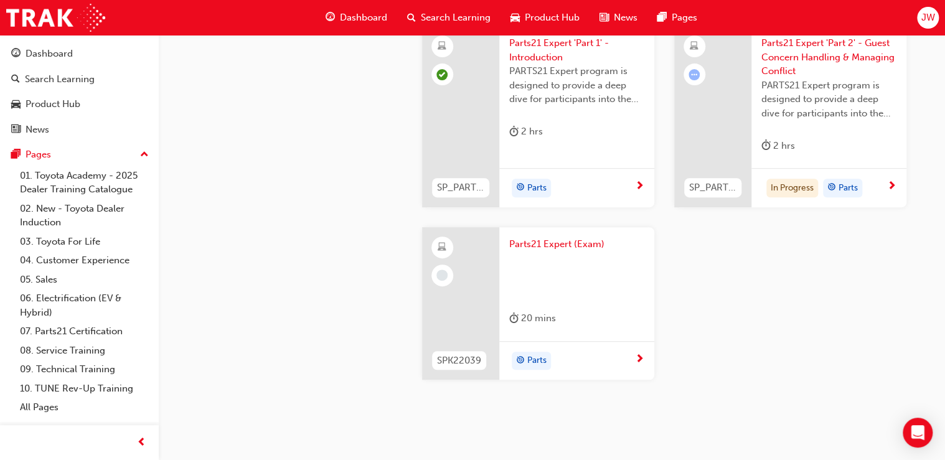
scroll to position [2588, 0]
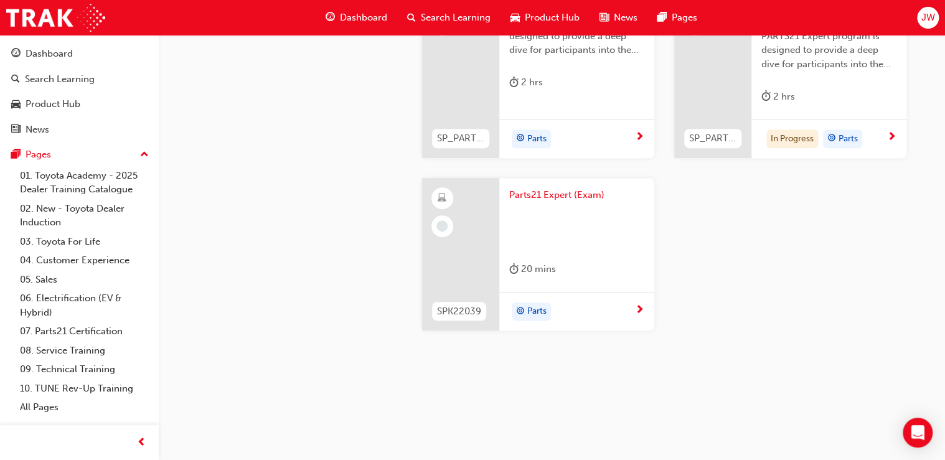
click at [727, 105] on div at bounding box center [712, 67] width 77 height 181
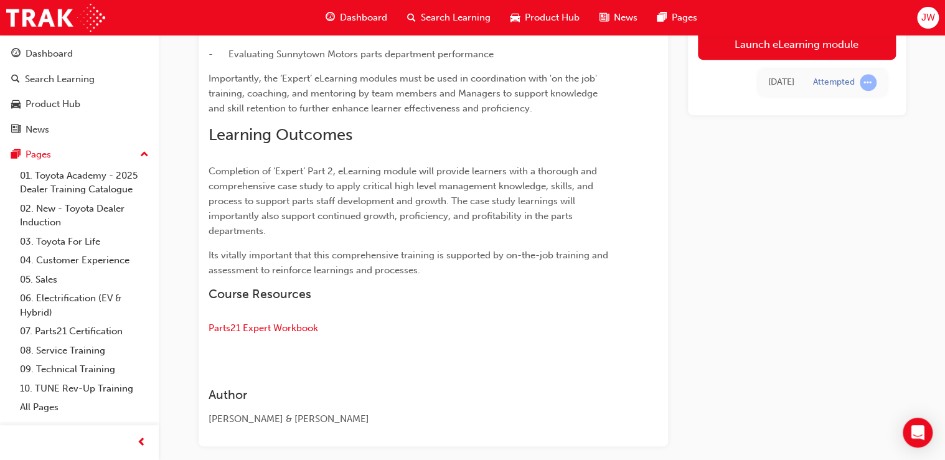
scroll to position [495, 0]
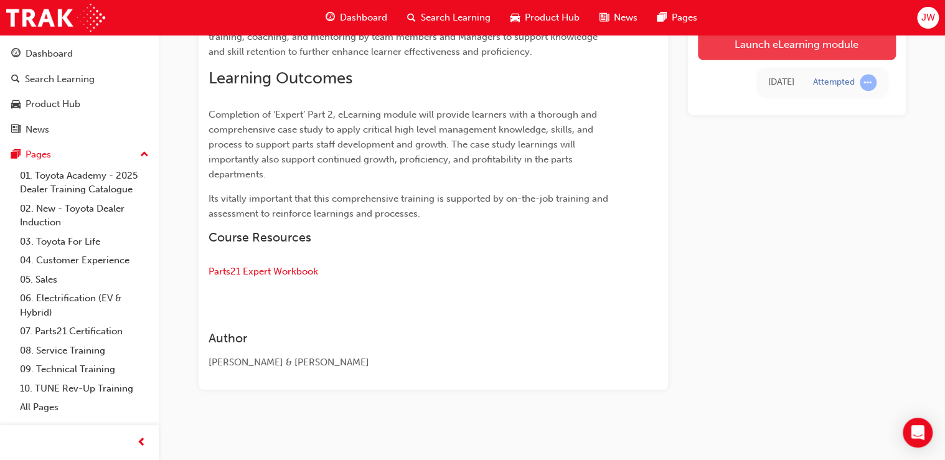
click at [757, 52] on link "Launch eLearning module" at bounding box center [797, 44] width 198 height 31
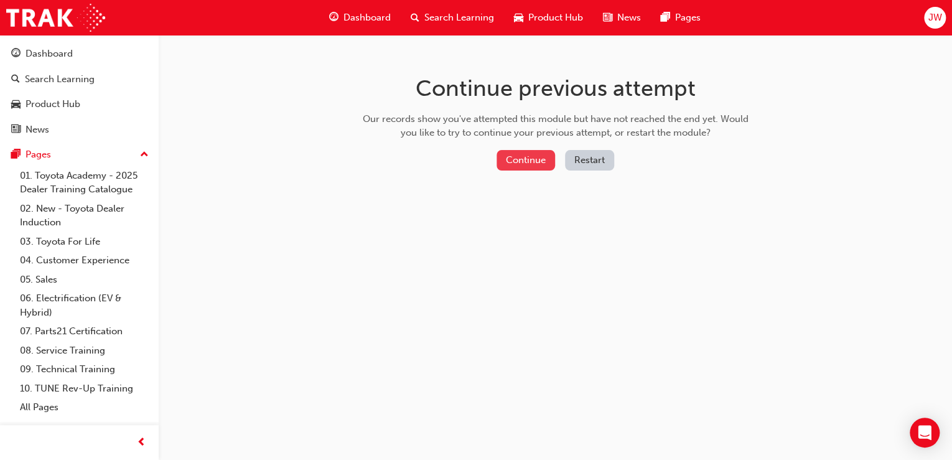
click at [523, 164] on button "Continue" at bounding box center [526, 160] width 59 height 21
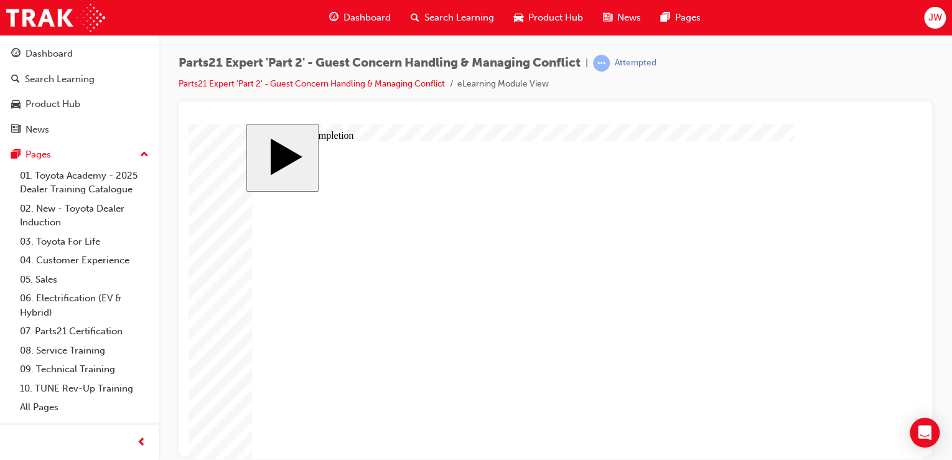
type input "1"
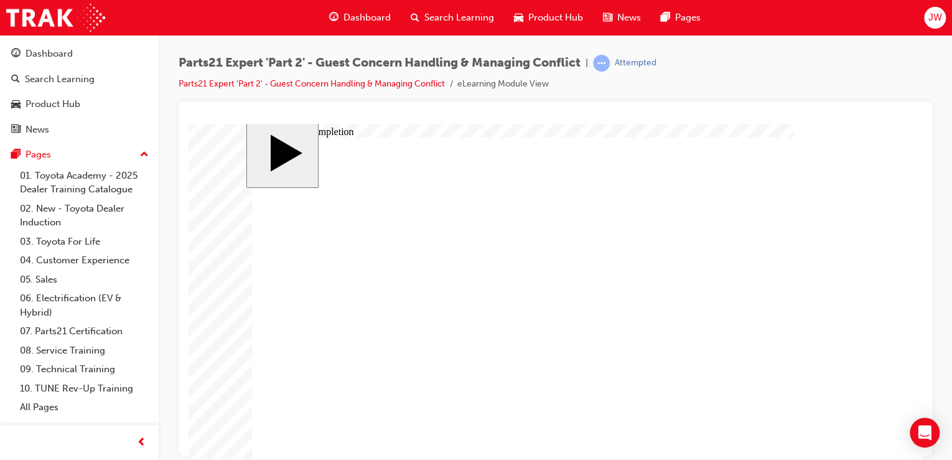
type input "16"
type input "4"
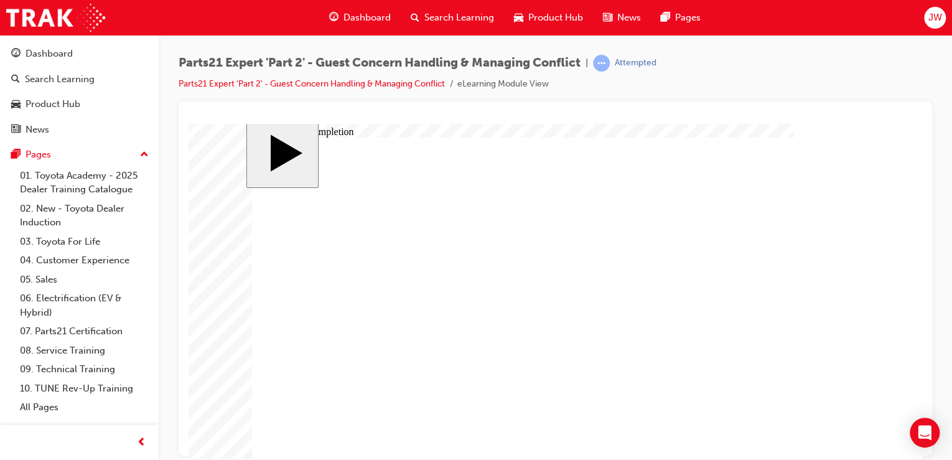
type input "4"
type input "1"
type input "12"
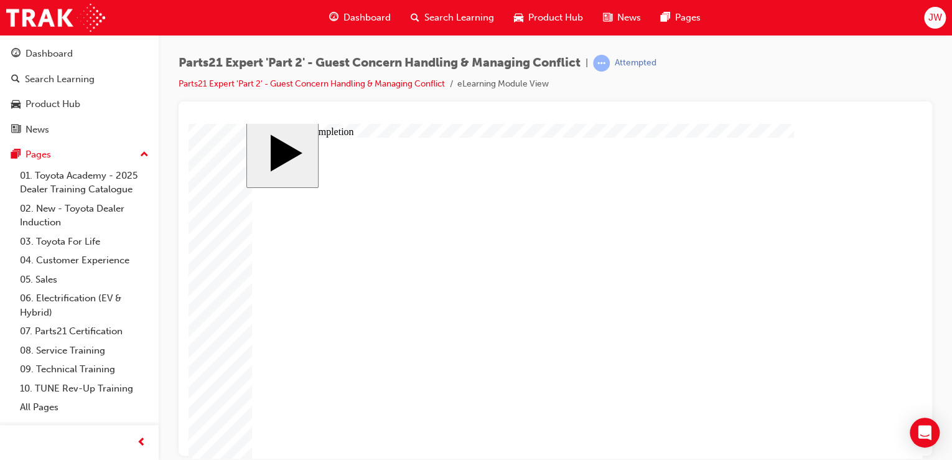
type input "12"
type input "4"
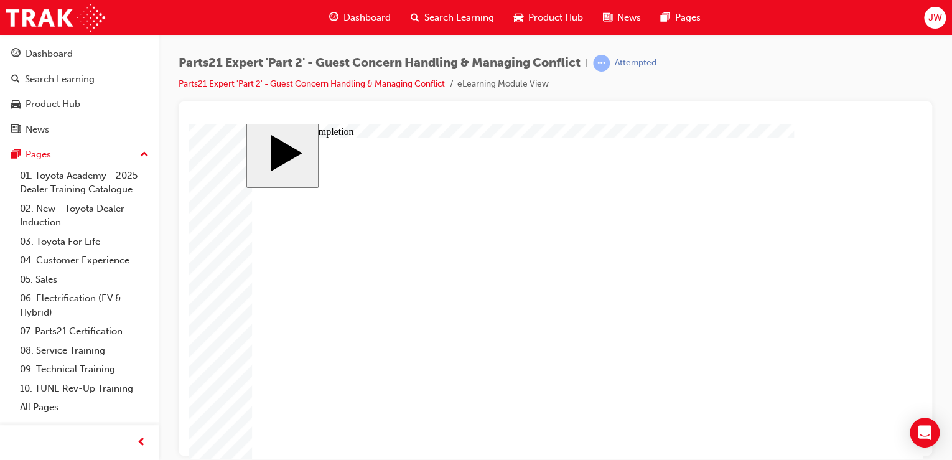
type input "6"
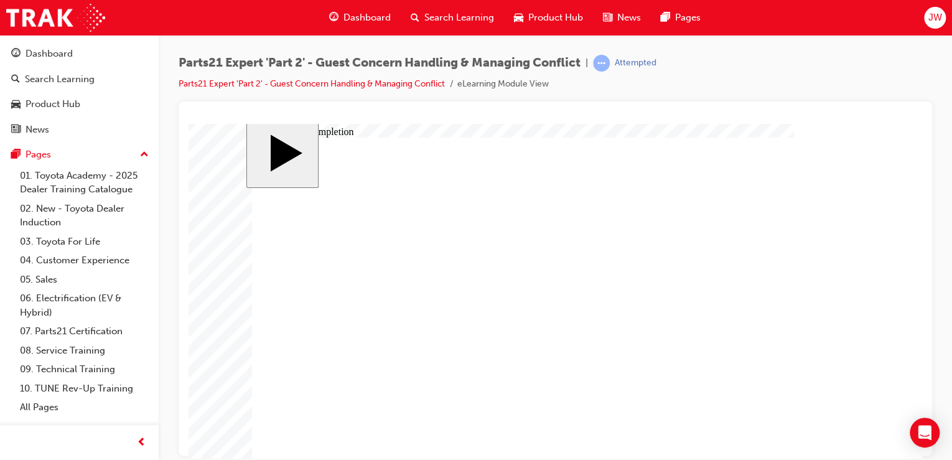
type input "7"
type input "70"
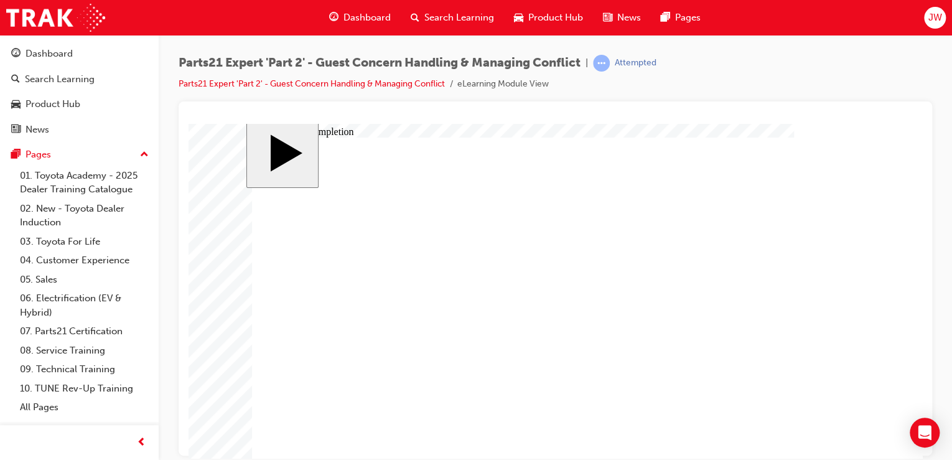
type input "7"
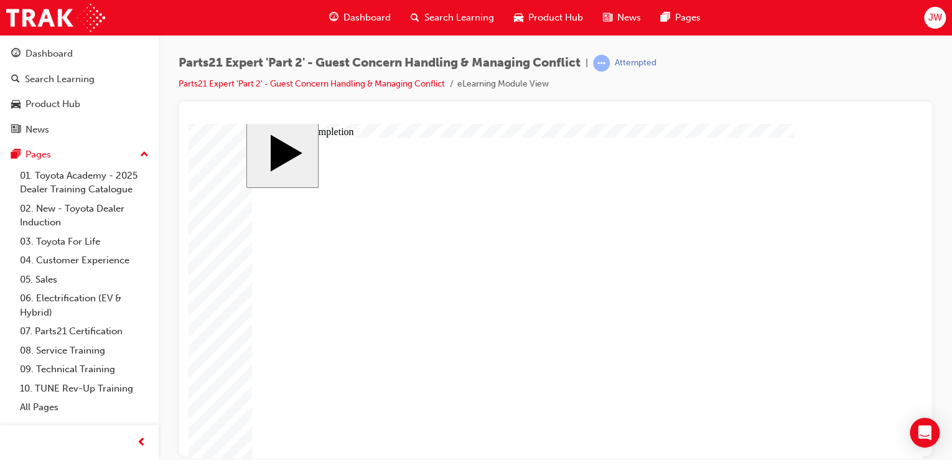
type input "7"
type input "6"
type input "66"
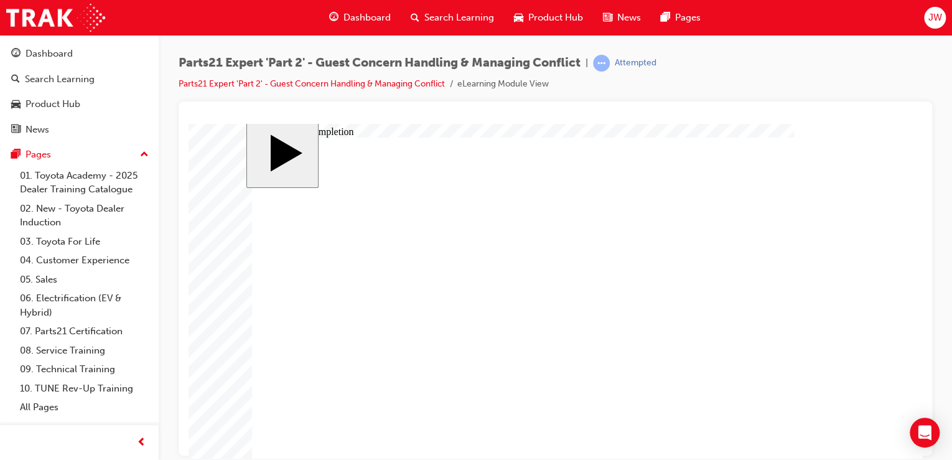
type input "66"
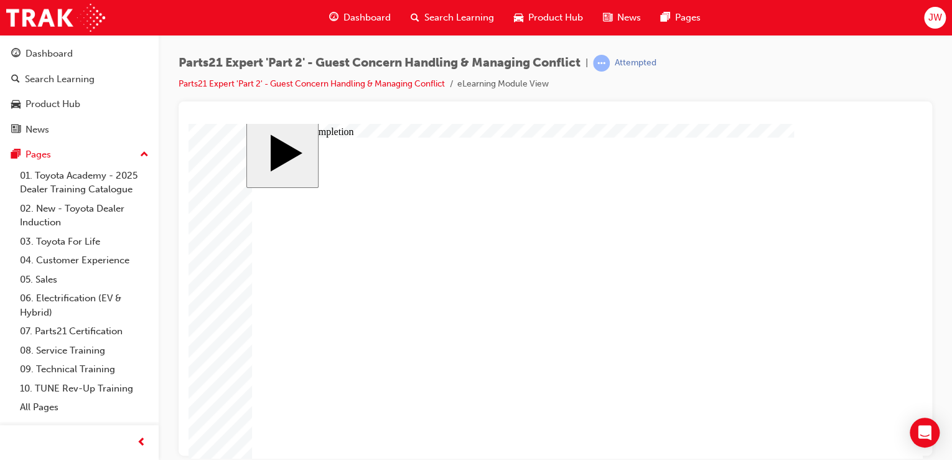
type input "16"
type input "4"
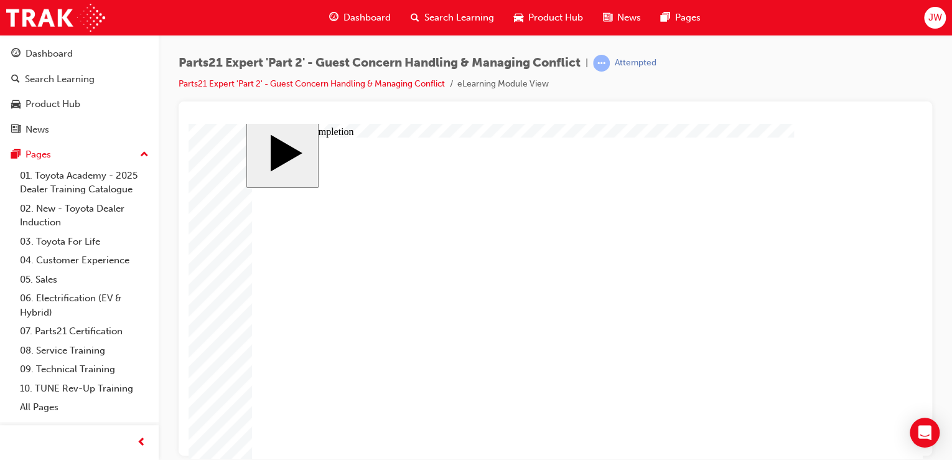
type input "12"
type input "4"
type input "66"
type input "16"
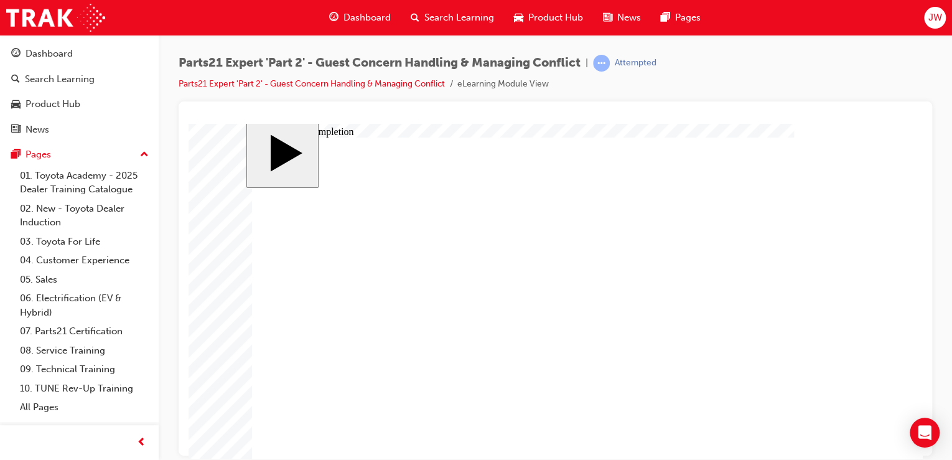
type input "4"
type input "12"
type input "4"
type input "6"
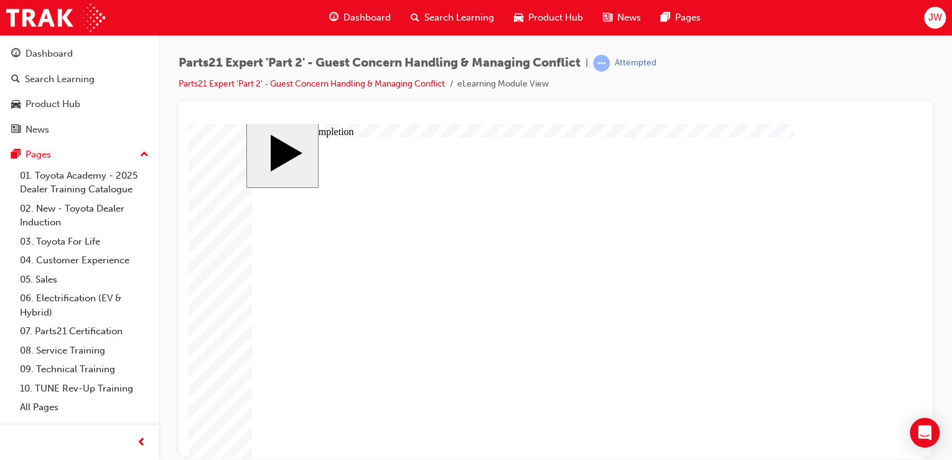
type input "67"
type input "4"
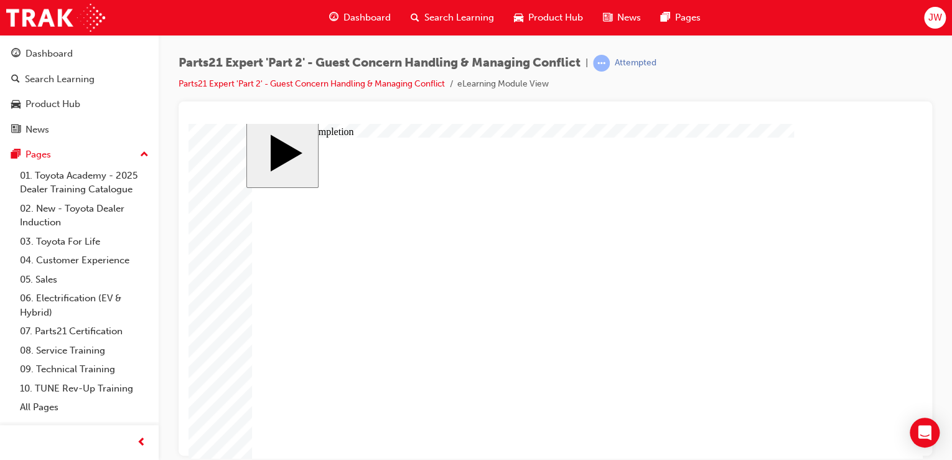
type input "4"
type input "3"
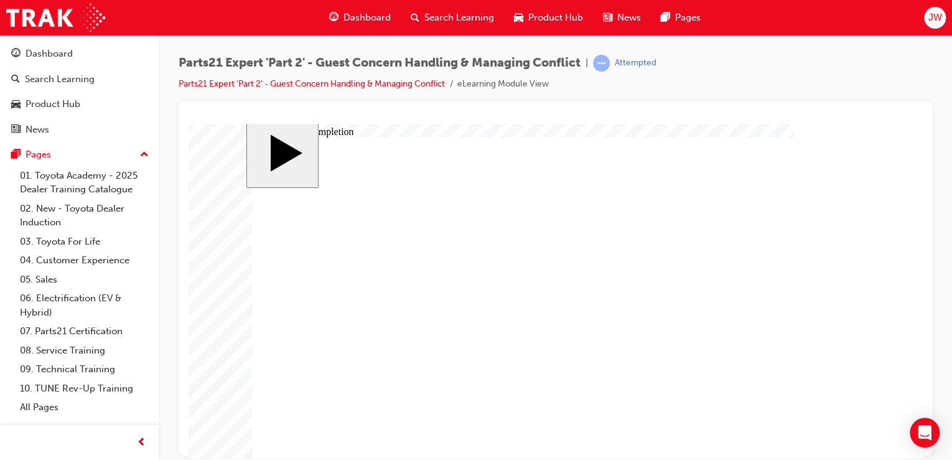
type input "6"
type input "5"
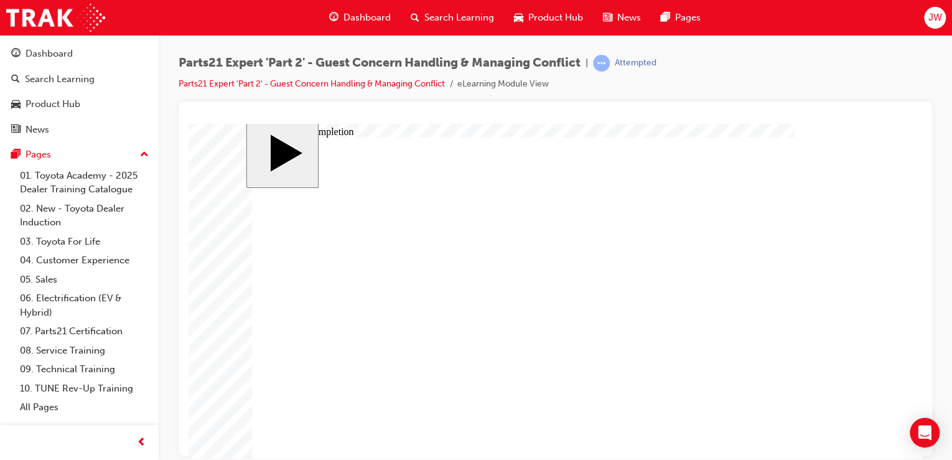
type input "5"
type input "50"
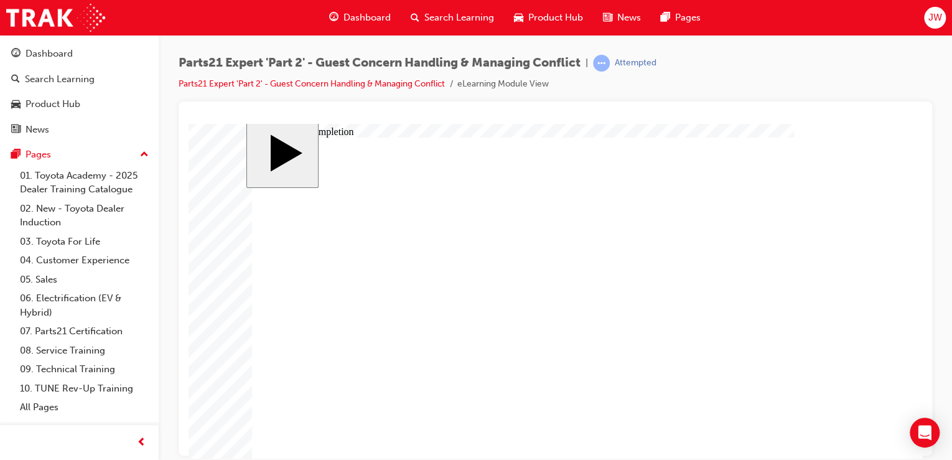
type input "3"
type input "6"
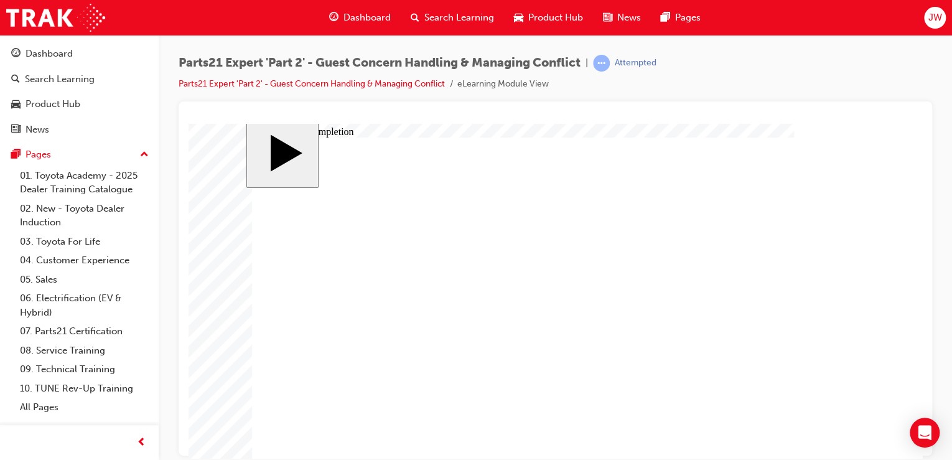
type input "6"
type input "5"
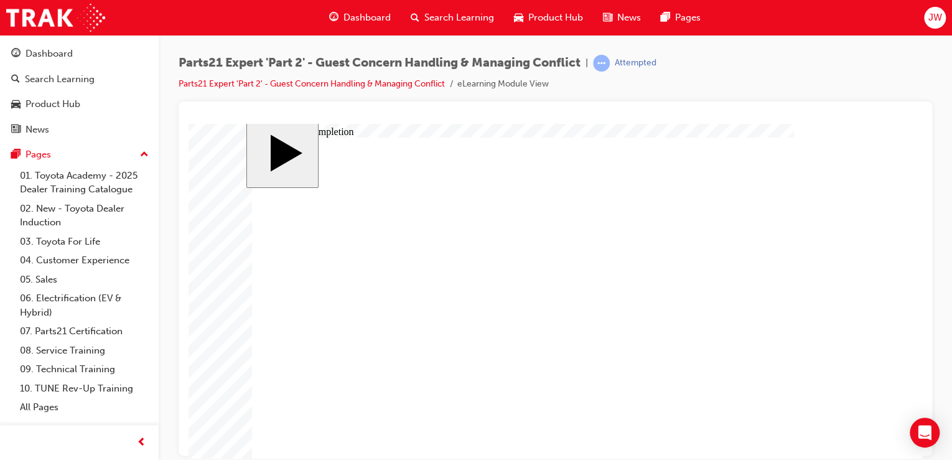
type input "5"
type input "50"
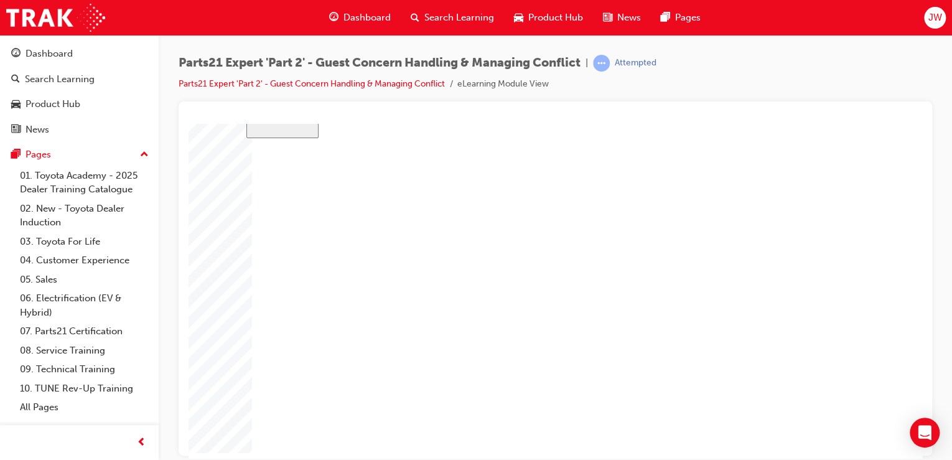
type input "3"
drag, startPoint x: 624, startPoint y: 335, endPoint x: 590, endPoint y: 335, distance: 34.2
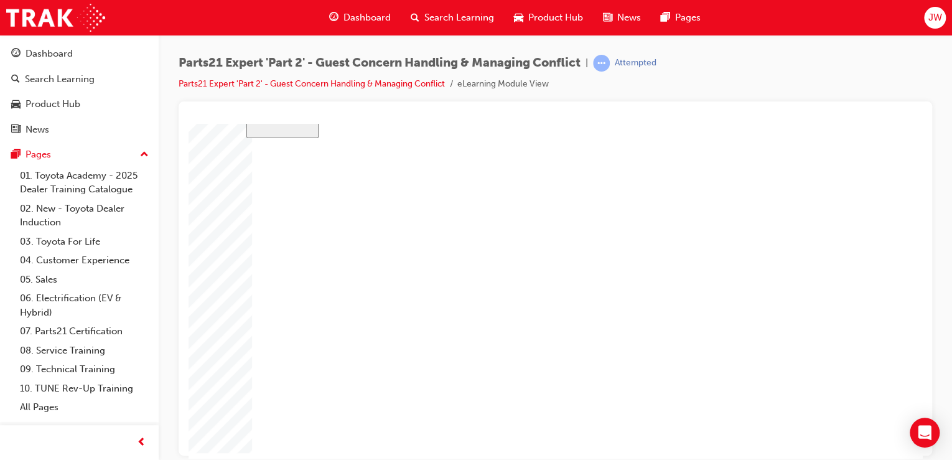
type input "5"
type input "1"
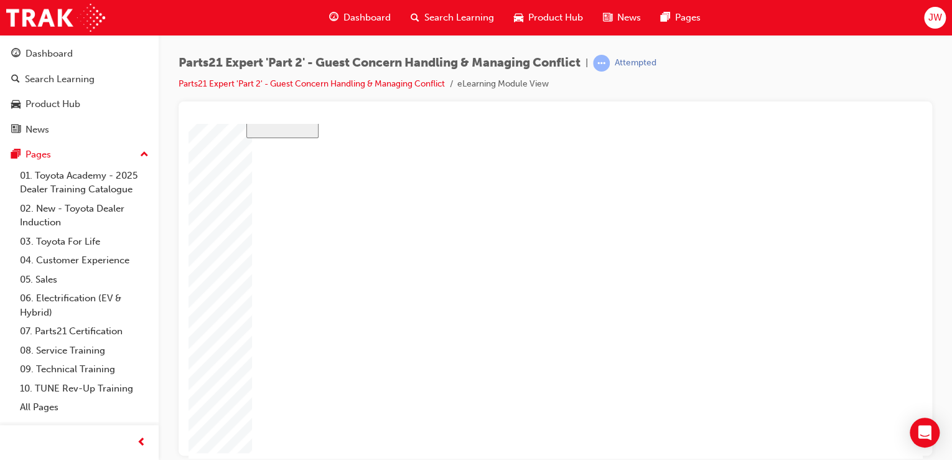
type input "1"
type input "10"
type input "100"
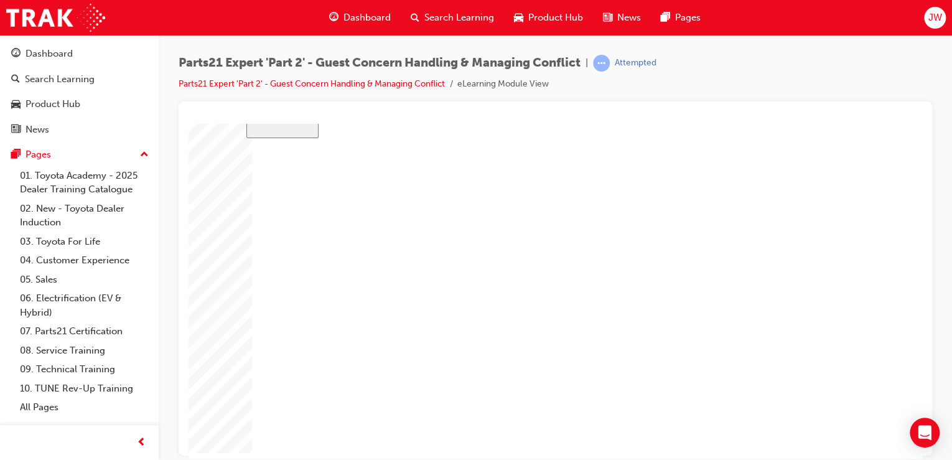
type input "100"
type input "4"
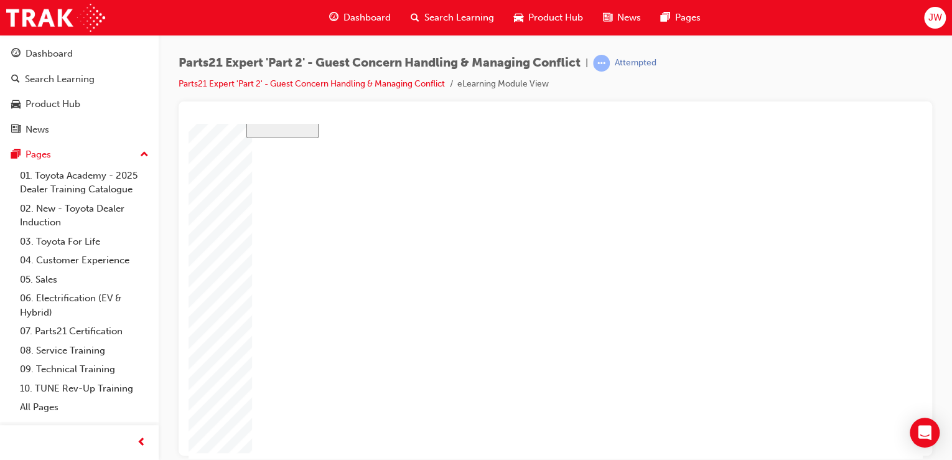
type input "4"
type input "1"
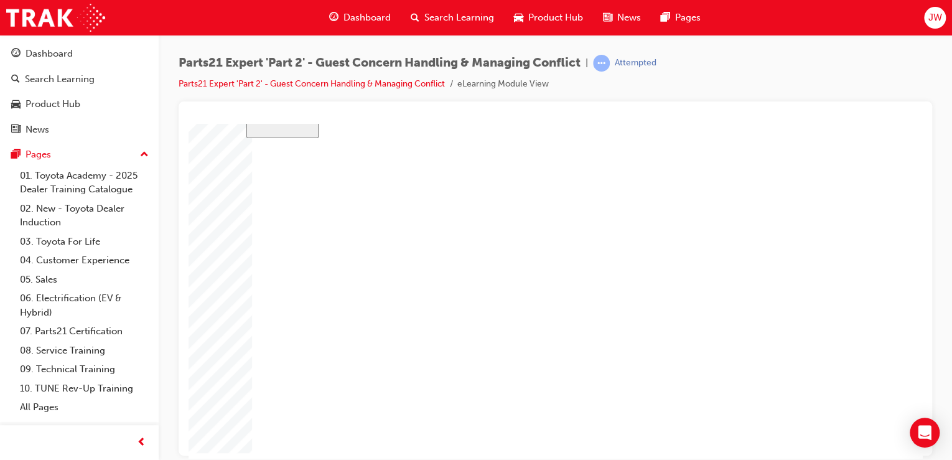
type input "16"
type input "2"
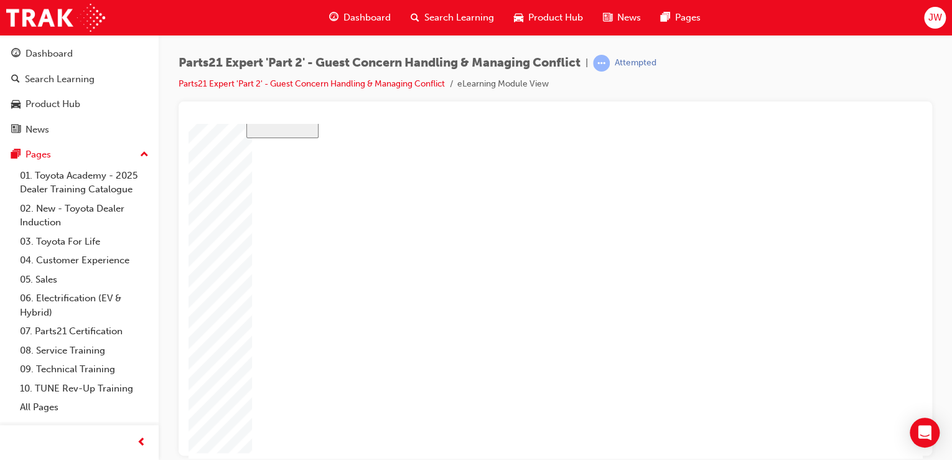
type input "2"
type input "25"
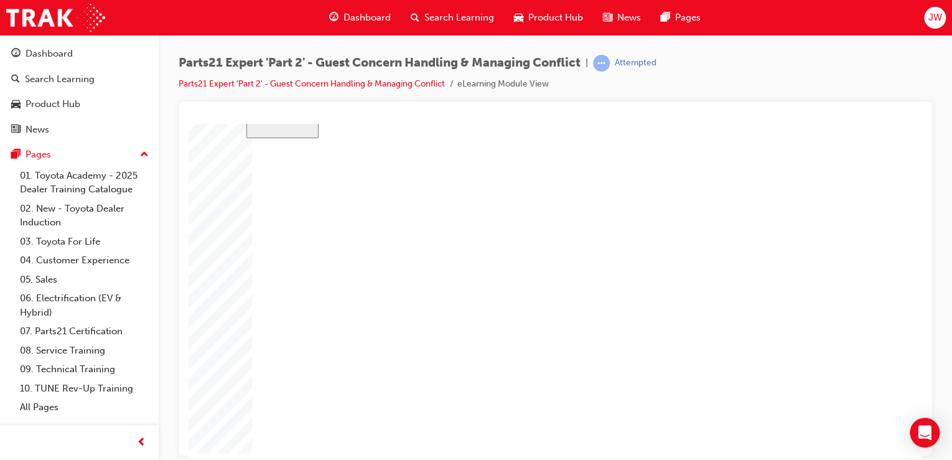
type input "16"
type input "4"
type input "12"
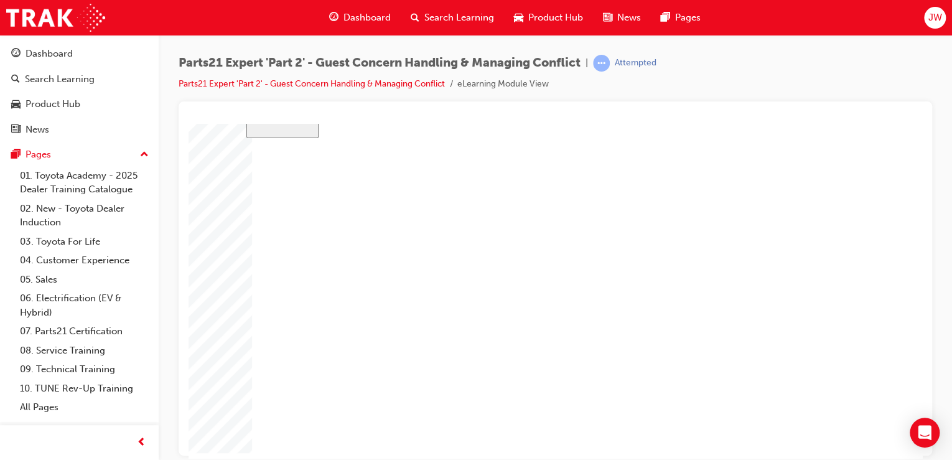
type input "3"
type input "100"
type input "3"
type input "6"
type input "50"
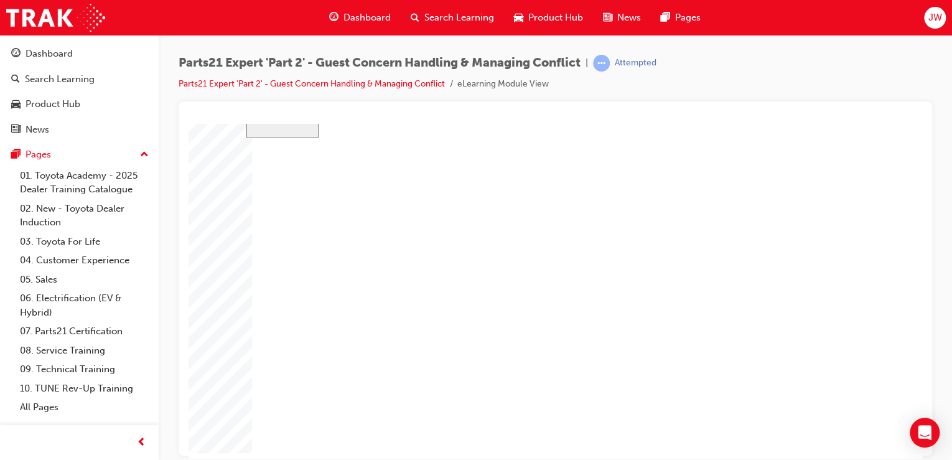
type input "4"
type input "16"
type input "25"
type input "16"
type input "4"
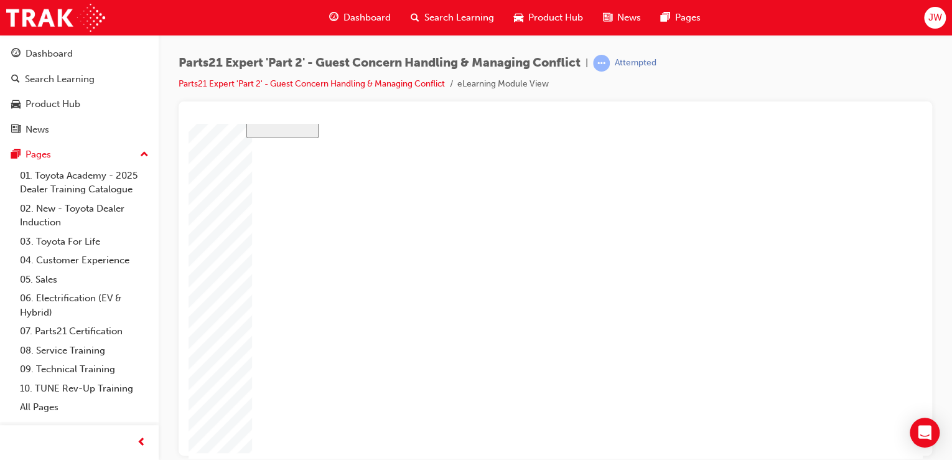
type input "12"
type input "3"
type input "100"
type input "3"
type input "6"
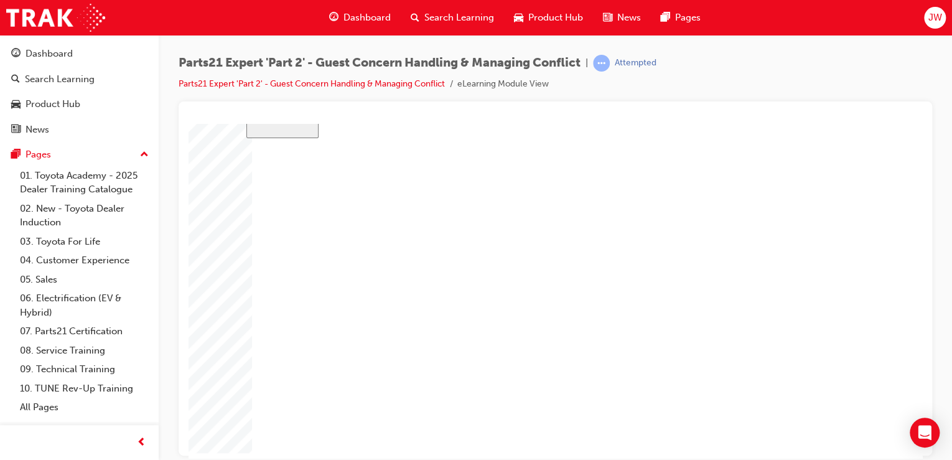
type input "50"
type input "4"
type input "16"
type input "25"
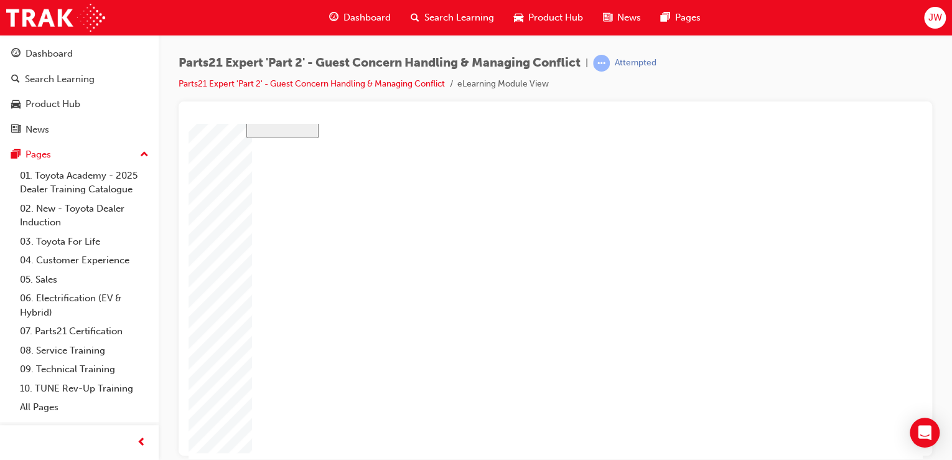
type input "1"
type input "12"
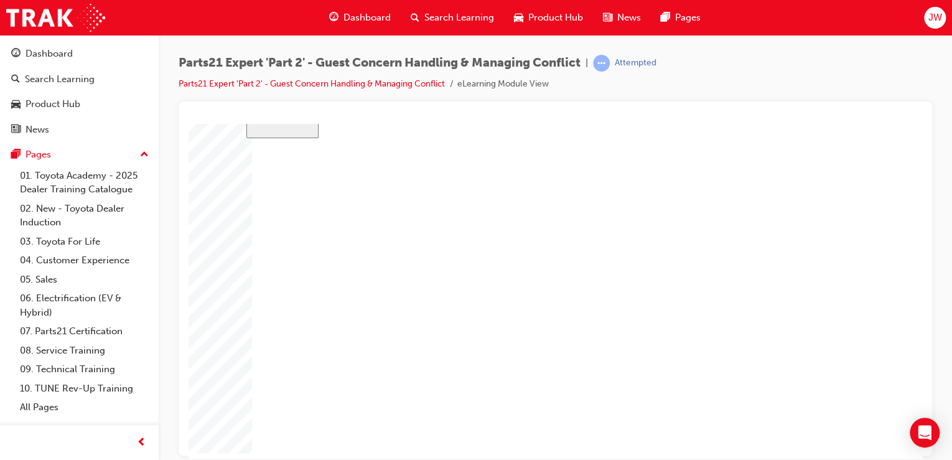
type input "2"
type input "3"
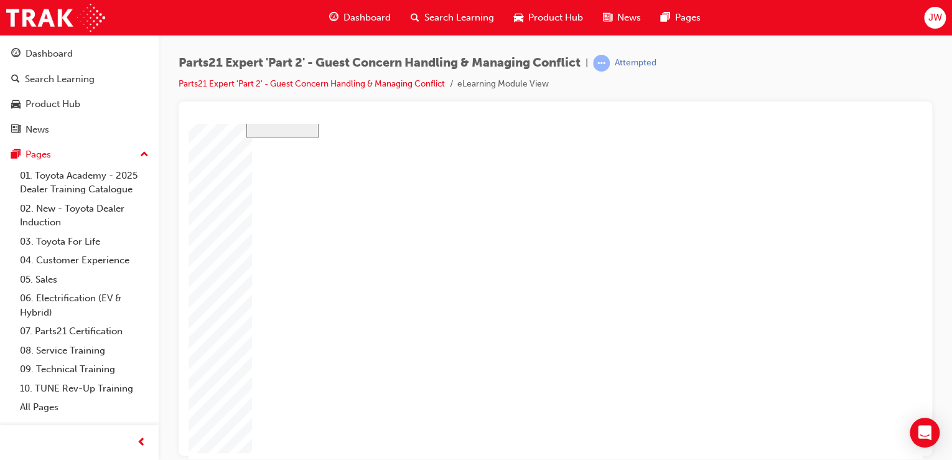
type input "34"
type input "16"
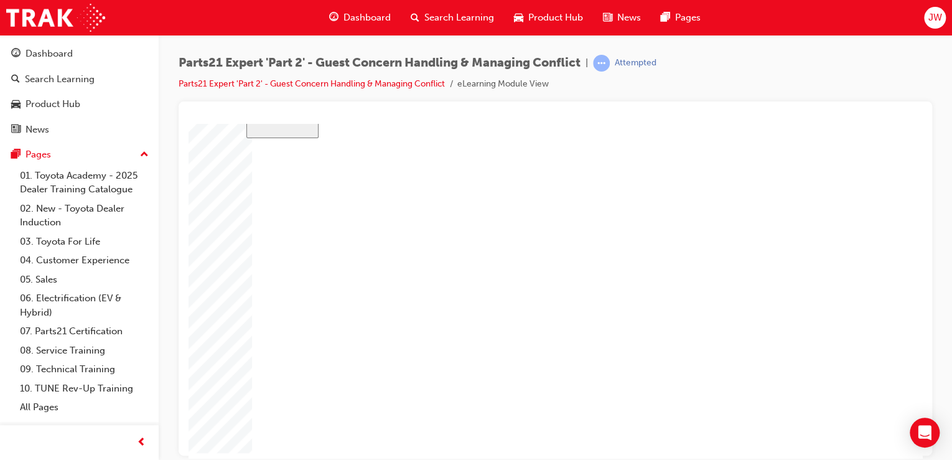
type input "4"
type input "12"
type input "3"
type input "100"
type input "3"
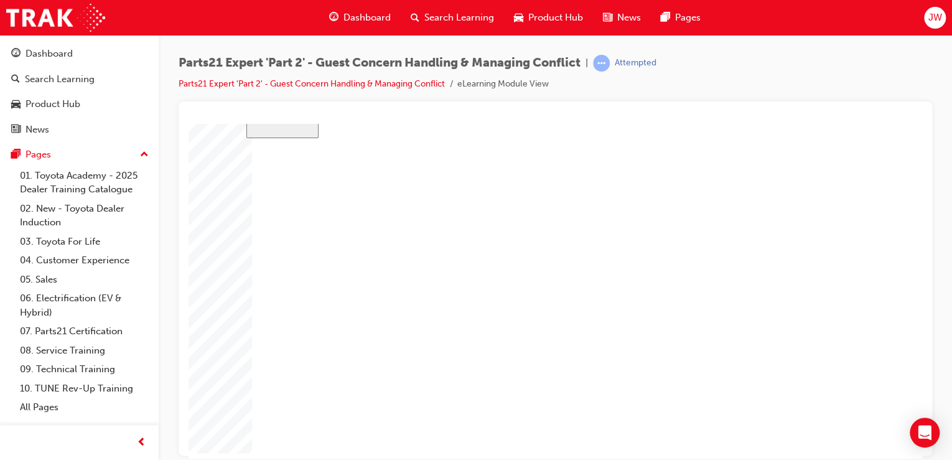
type input "6"
type input "50"
type input "4"
type input "12"
type input "34"
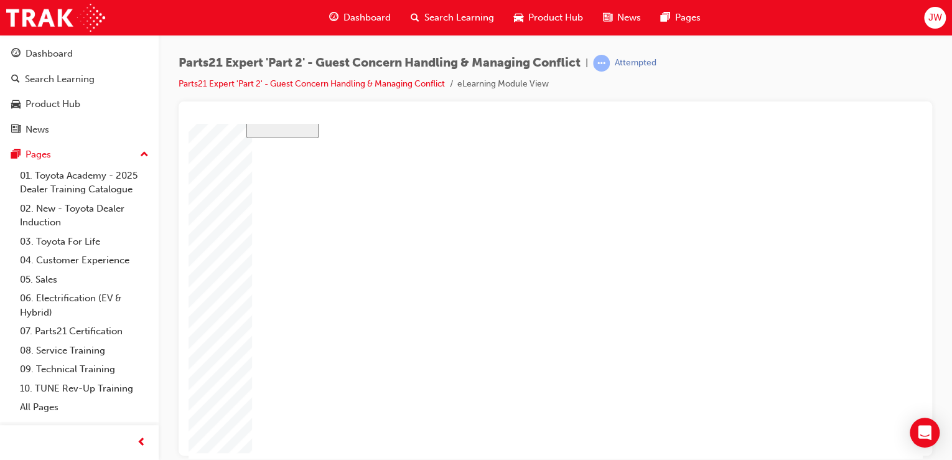
type input "16"
type input "4"
type input "12"
type input "3"
type input "100"
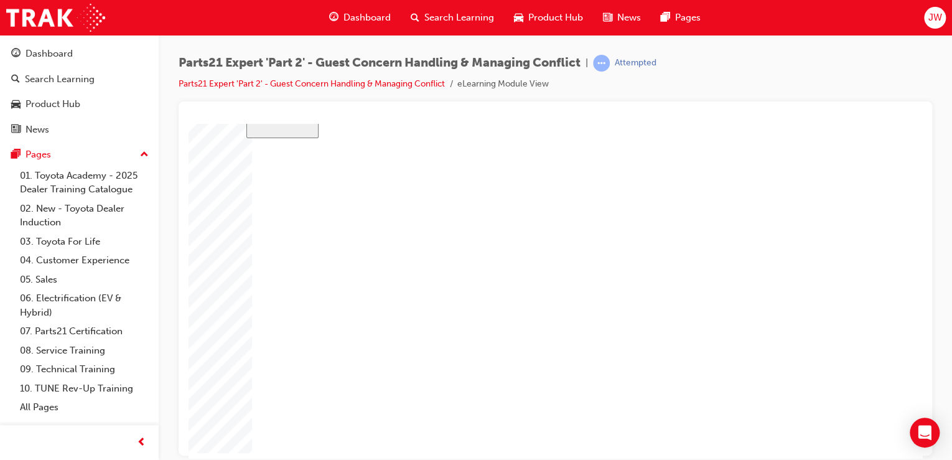
type input "3"
type input "6"
type input "50"
type input "4"
type input "12"
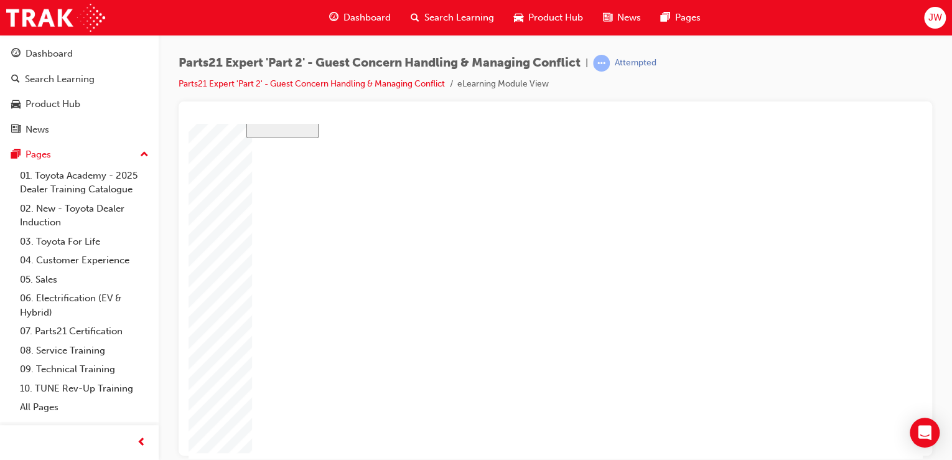
type input "34"
type input "16"
type input "4"
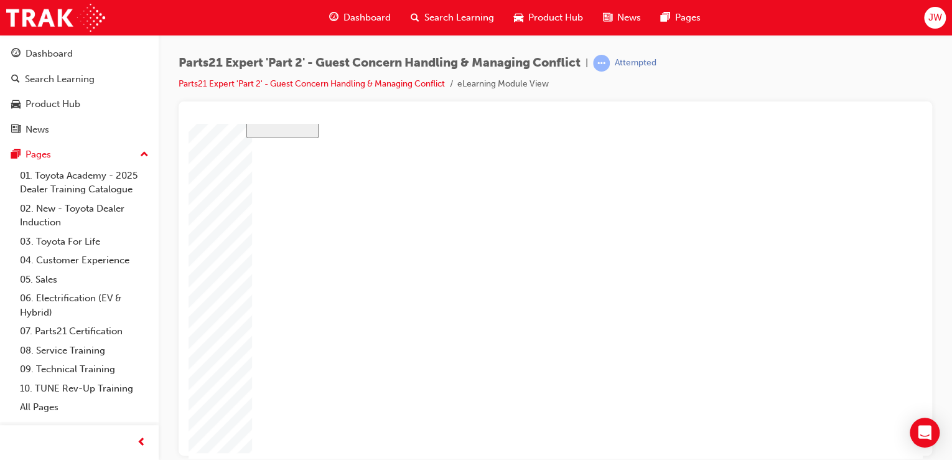
type input "12"
type input "3"
type input "100"
type input "3"
type input "6"
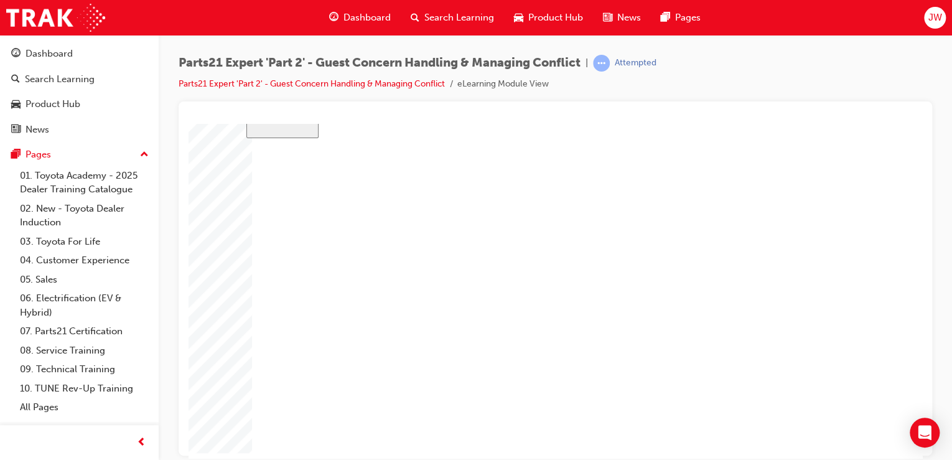
type input "50"
type input "4"
type input "12"
type input "34"
type input "16"
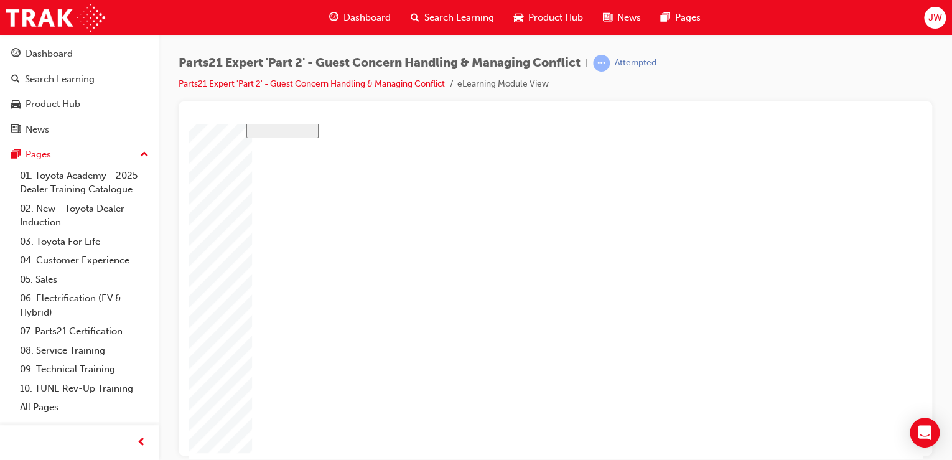
type input "4"
type input "12"
type input "3"
type input "100"
type input "3"
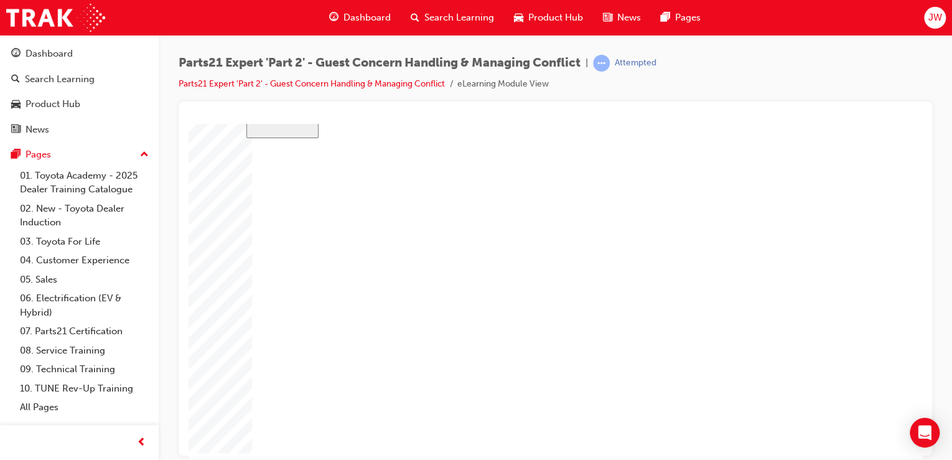
type input "6"
type input "50"
type input "4"
type input "12"
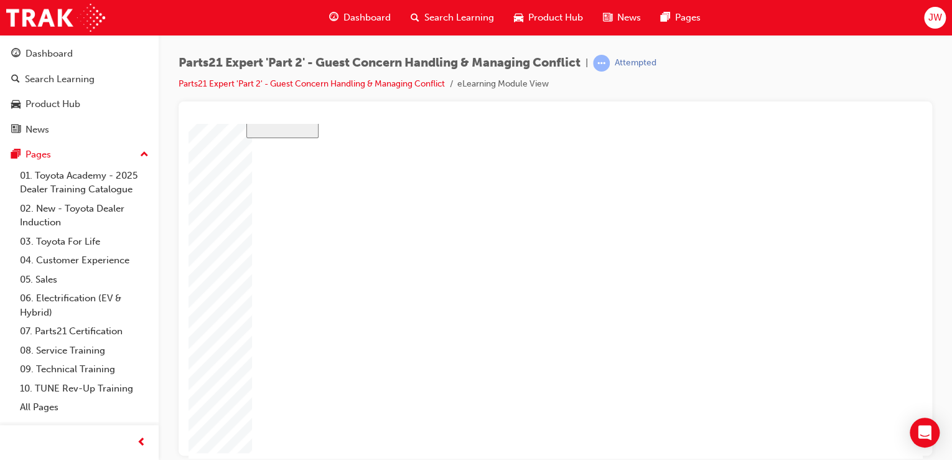
type input "3"
type input "33"
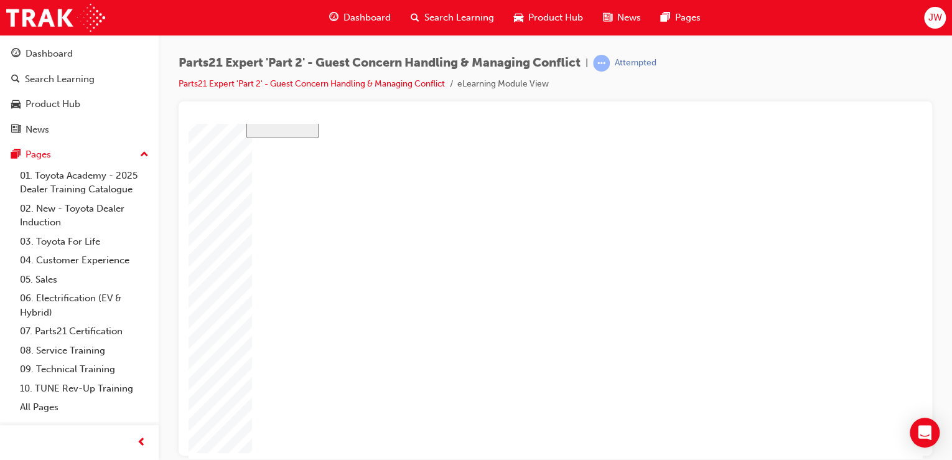
drag, startPoint x: 503, startPoint y: 408, endPoint x: 553, endPoint y: 409, distance: 50.4
type input "16"
type input "4"
type input "12"
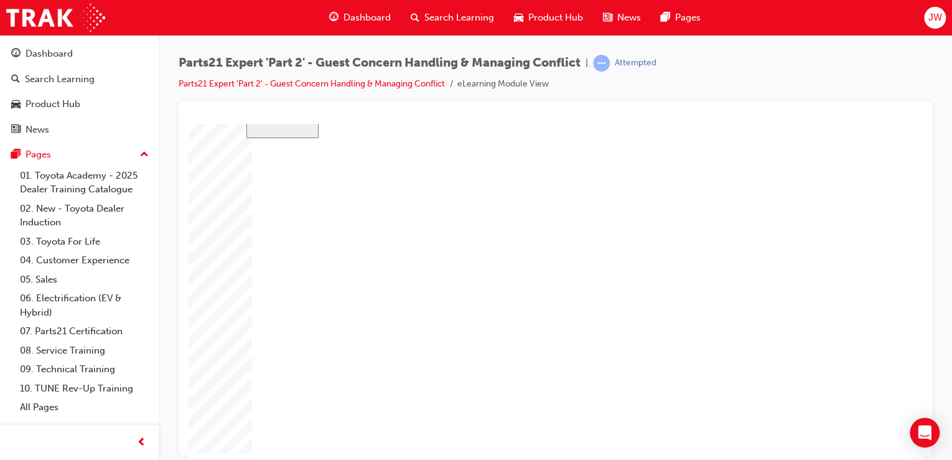
type input "3"
type input "100"
type input "3"
type input "6"
type input "50"
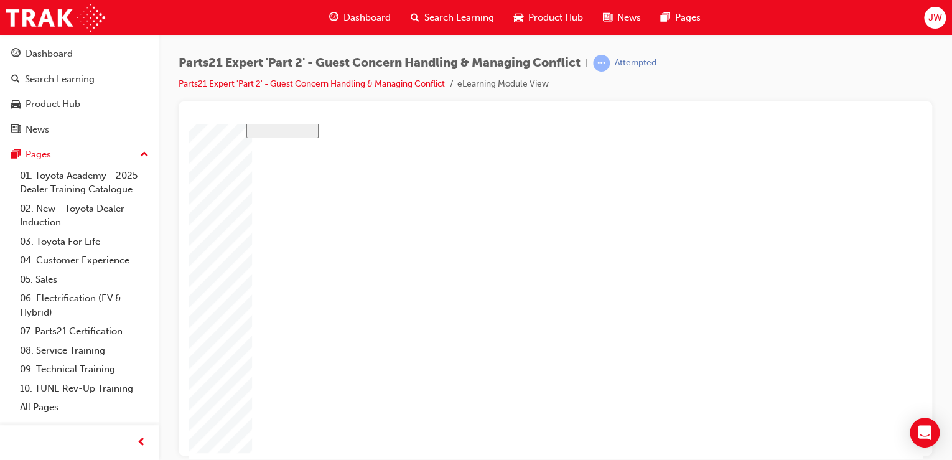
type input "4"
type input "12"
type input "33"
type input "16"
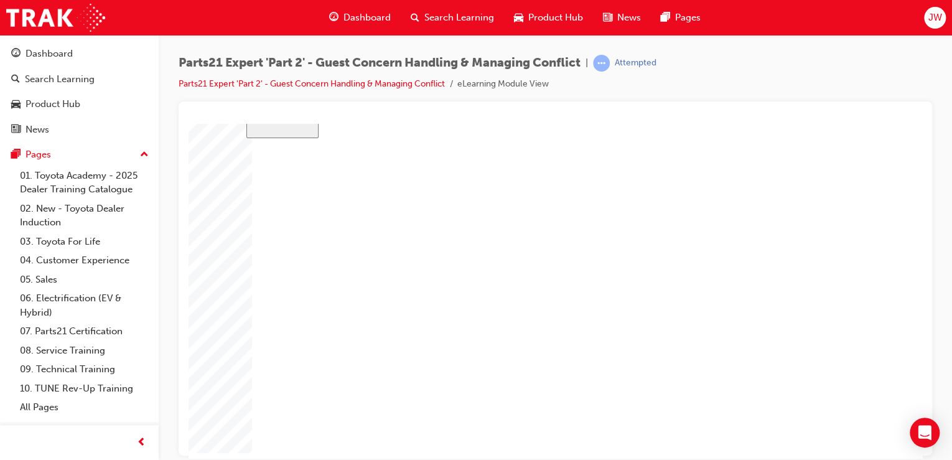
drag, startPoint x: 632, startPoint y: 393, endPoint x: 580, endPoint y: 393, distance: 51.7
drag, startPoint x: 528, startPoint y: 419, endPoint x: 676, endPoint y: 426, distance: 148.9
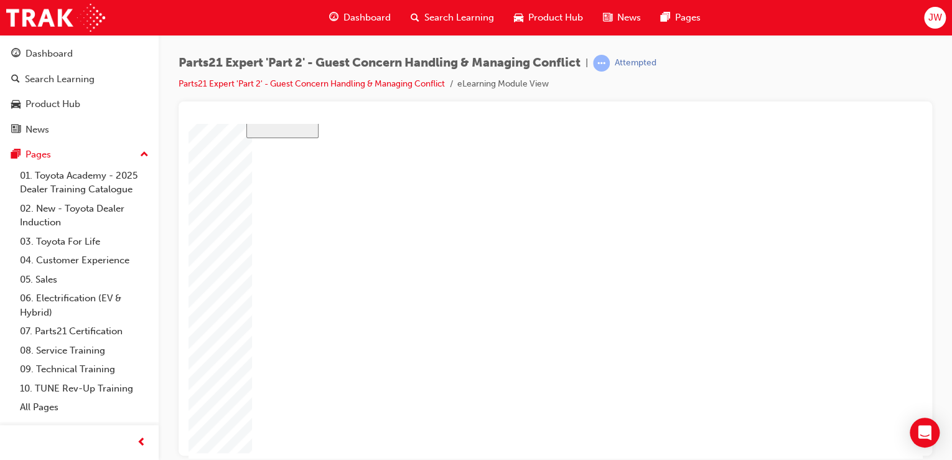
drag, startPoint x: 480, startPoint y: 422, endPoint x: 541, endPoint y: 400, distance: 65.0
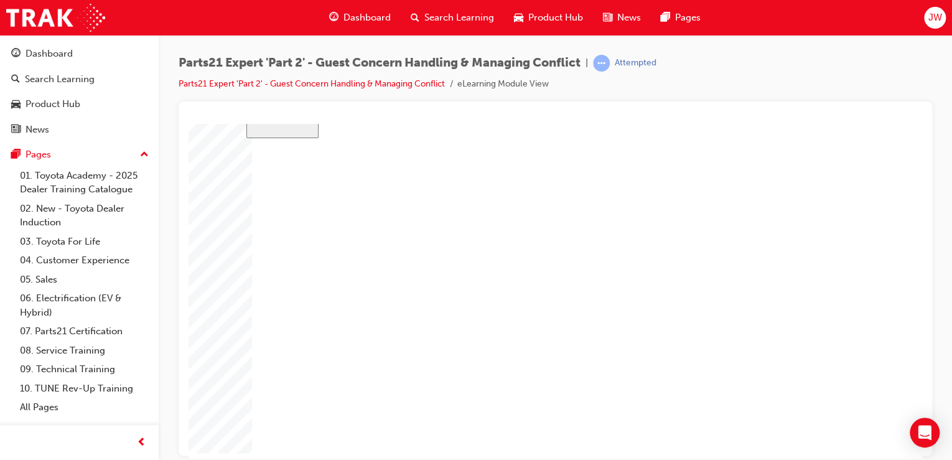
drag, startPoint x: 623, startPoint y: 335, endPoint x: 594, endPoint y: 335, distance: 28.6
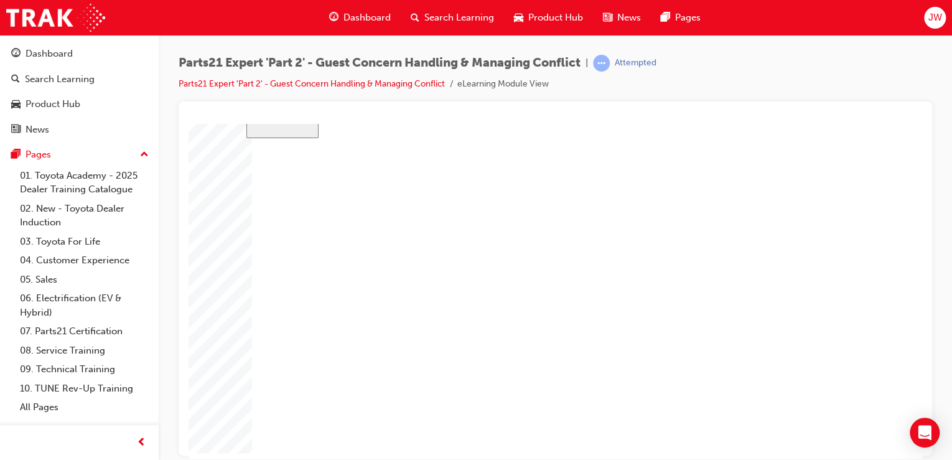
drag, startPoint x: 622, startPoint y: 334, endPoint x: 572, endPoint y: 330, distance: 49.9
